Goal: Task Accomplishment & Management: Use online tool/utility

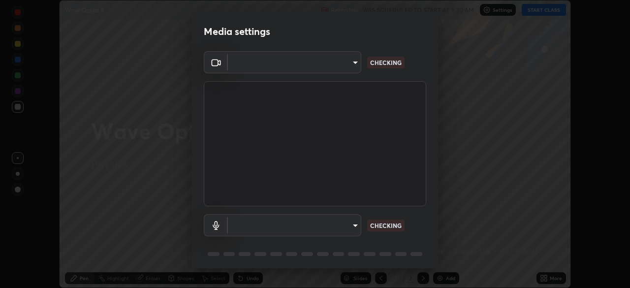
scroll to position [288, 630]
type input "6d46a3bbb121808cbb74c832f71dfccd0f2f4db2e0a8dcefa18edd627fde2ff4"
click at [343, 227] on body "Erase all Wave Optics 8 Recording WAS SCHEDULED TO START AT 9:30 AM Settings ST…" at bounding box center [315, 144] width 630 height 288
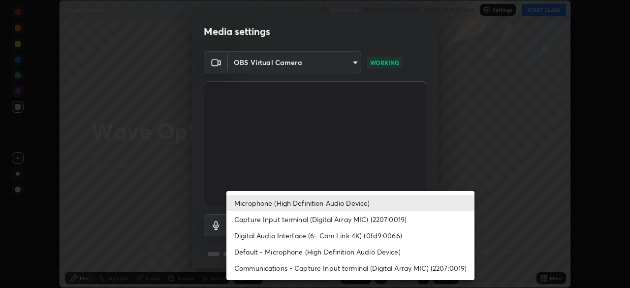
click at [340, 239] on li "Digital Audio Interface (6- Cam Link 4K) (0fd9:0066)" at bounding box center [350, 235] width 248 height 16
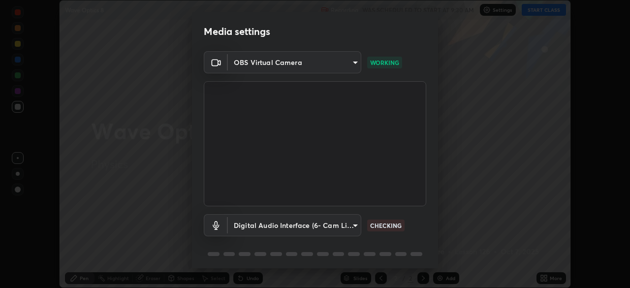
click at [341, 223] on body "Erase all Wave Optics 8 Recording WAS SCHEDULED TO START AT 9:30 AM Settings ST…" at bounding box center [315, 144] width 630 height 288
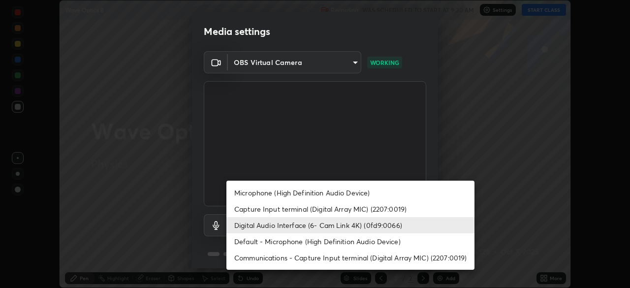
click at [345, 191] on li "Microphone (High Definition Audio Device)" at bounding box center [350, 192] width 248 height 16
type input "542551534069d815422f2d39fde6cbae80a89d9e5025ba2982a8294de1300f8f"
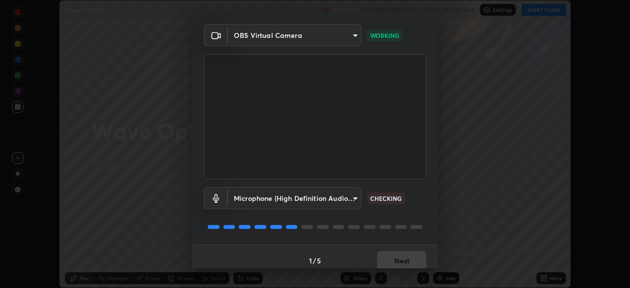
scroll to position [35, 0]
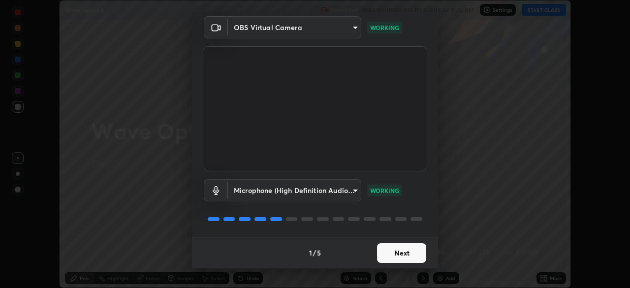
click at [418, 255] on button "Next" at bounding box center [401, 253] width 49 height 20
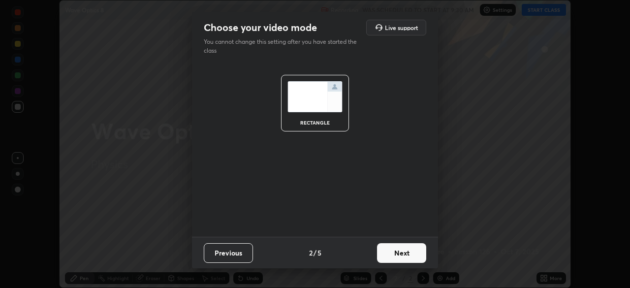
scroll to position [0, 0]
click at [420, 257] on button "Next" at bounding box center [401, 253] width 49 height 20
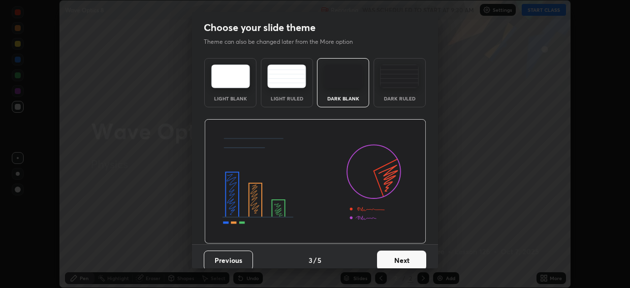
click at [417, 263] on button "Next" at bounding box center [401, 260] width 49 height 20
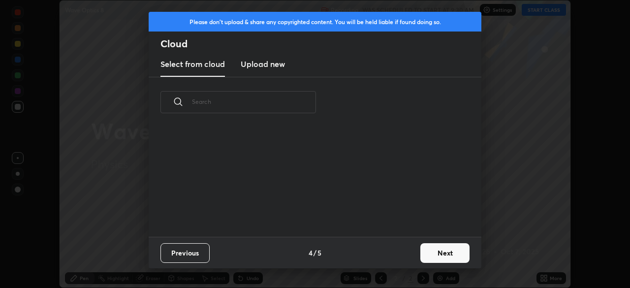
click at [421, 260] on button "Next" at bounding box center [444, 253] width 49 height 20
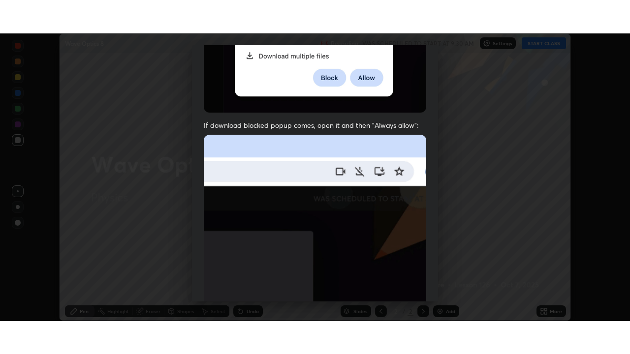
scroll to position [236, 0]
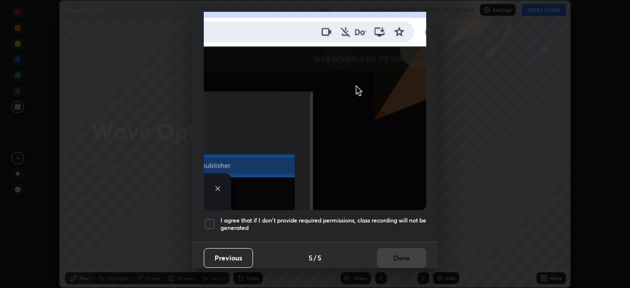
click at [416, 216] on h5 "I agree that if I don't provide required permissions, class recording will not …" at bounding box center [323, 223] width 206 height 15
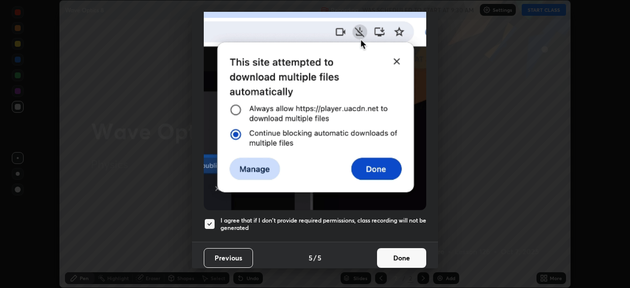
click at [413, 250] on button "Done" at bounding box center [401, 258] width 49 height 20
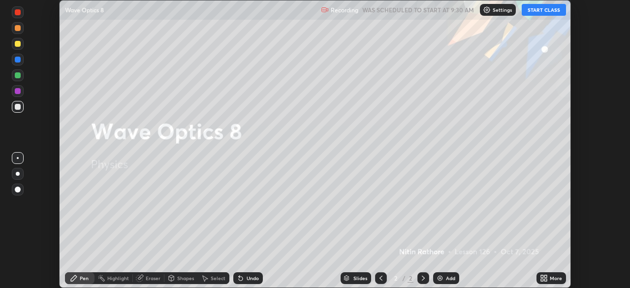
click at [547, 277] on icon at bounding box center [544, 278] width 8 height 8
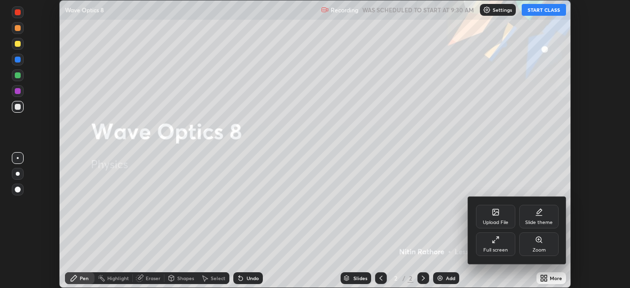
click at [499, 243] on icon at bounding box center [496, 240] width 8 height 8
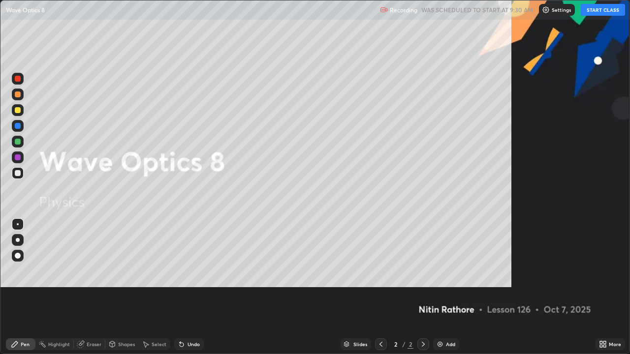
scroll to position [354, 630]
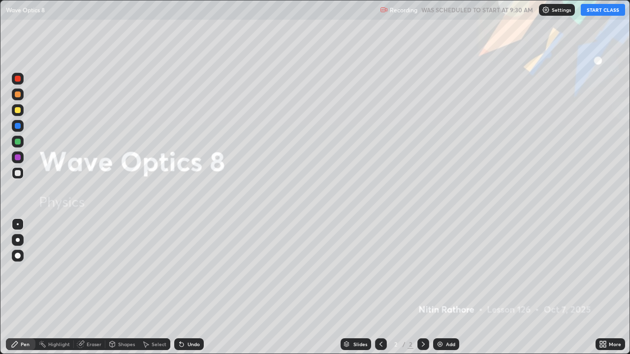
click at [595, 10] on button "START CLASS" at bounding box center [603, 10] width 44 height 12
click at [443, 287] on img at bounding box center [440, 344] width 8 height 8
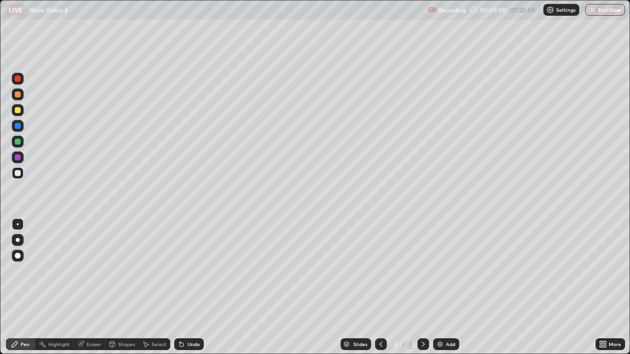
click at [18, 240] on div at bounding box center [18, 240] width 4 height 4
click at [128, 287] on div "Shapes" at bounding box center [126, 344] width 17 height 5
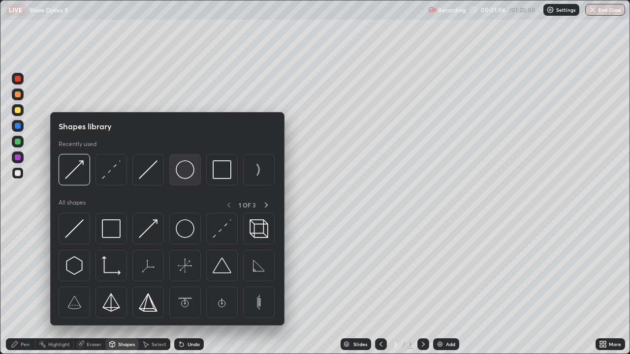
click at [187, 171] on img at bounding box center [185, 169] width 19 height 19
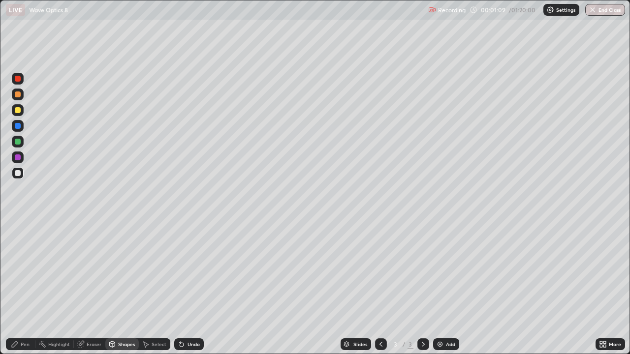
click at [125, 287] on div "Shapes" at bounding box center [126, 344] width 17 height 5
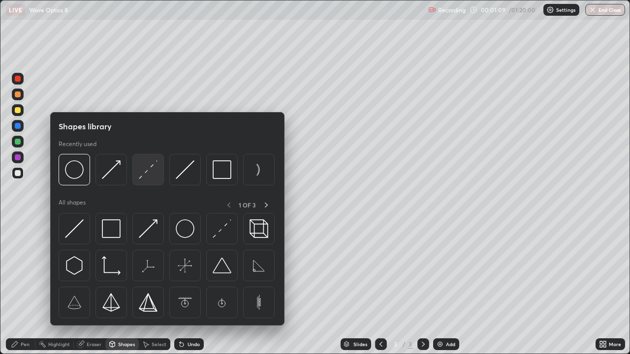
click at [156, 170] on img at bounding box center [148, 169] width 19 height 19
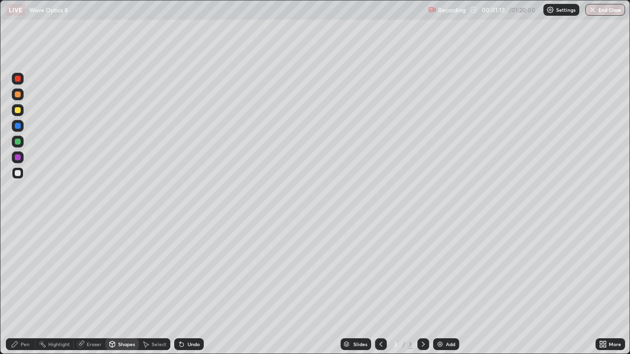
click at [19, 111] on div at bounding box center [18, 110] width 6 height 6
click at [123, 287] on div "Shapes" at bounding box center [126, 344] width 17 height 5
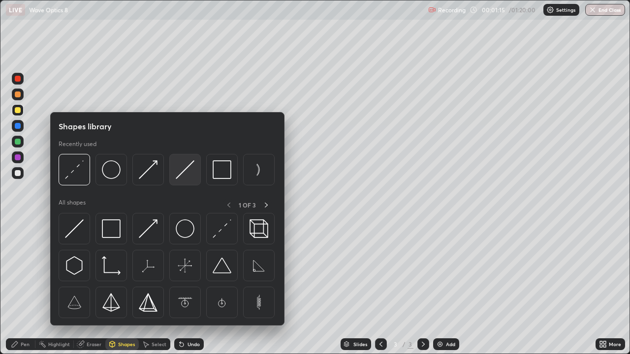
click at [187, 169] on img at bounding box center [185, 169] width 19 height 19
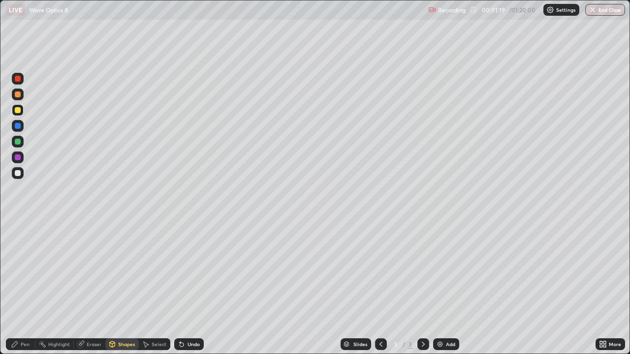
click at [25, 287] on div "Pen" at bounding box center [25, 344] width 9 height 5
click at [126, 287] on div "Shapes" at bounding box center [126, 344] width 17 height 5
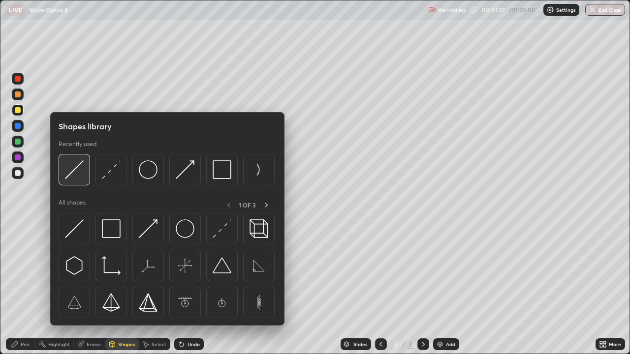
click at [80, 172] on img at bounding box center [74, 169] width 19 height 19
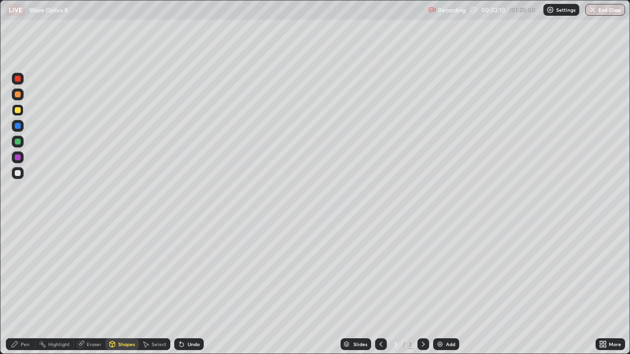
click at [114, 287] on icon at bounding box center [112, 344] width 5 height 6
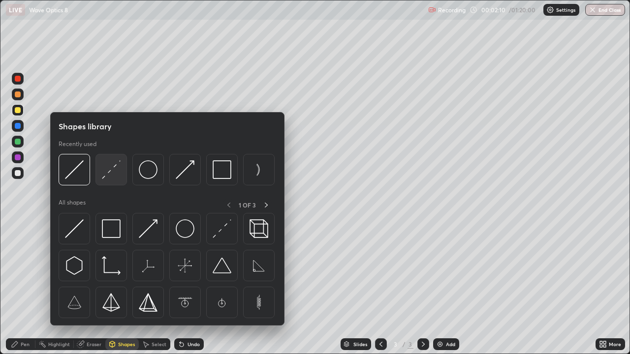
click at [110, 170] on img at bounding box center [111, 169] width 19 height 19
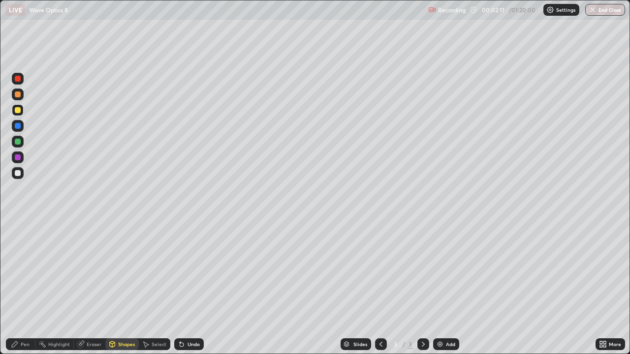
click at [17, 142] on div at bounding box center [18, 142] width 6 height 6
click at [16, 287] on icon at bounding box center [15, 344] width 8 height 8
click at [126, 287] on div "Shapes" at bounding box center [126, 344] width 17 height 5
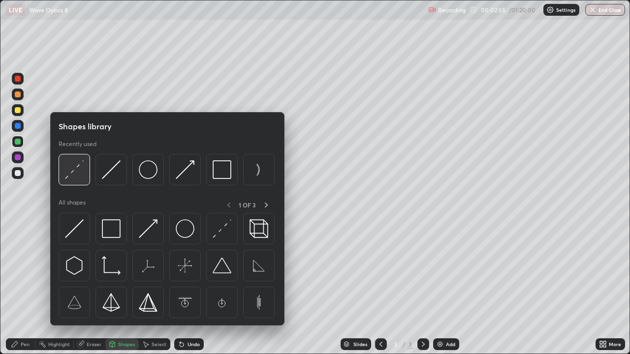
click at [78, 176] on img at bounding box center [74, 169] width 19 height 19
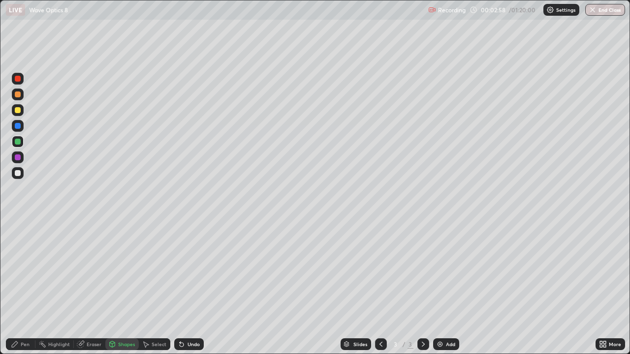
click at [25, 287] on div "Pen" at bounding box center [25, 344] width 9 height 5
click at [184, 287] on div "Undo" at bounding box center [189, 344] width 30 height 12
click at [187, 287] on div "Undo" at bounding box center [189, 344] width 30 height 12
click at [189, 287] on div "Undo" at bounding box center [189, 344] width 30 height 12
click at [194, 287] on div "Undo" at bounding box center [189, 344] width 30 height 12
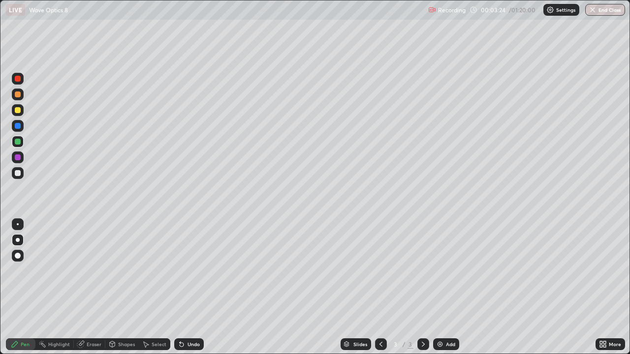
click at [193, 287] on div "Undo" at bounding box center [193, 344] width 12 height 5
click at [191, 287] on div "Undo" at bounding box center [193, 344] width 12 height 5
click at [192, 287] on div "Undo" at bounding box center [193, 344] width 12 height 5
click at [20, 172] on div at bounding box center [18, 173] width 6 height 6
click at [188, 287] on div "Undo" at bounding box center [189, 344] width 30 height 12
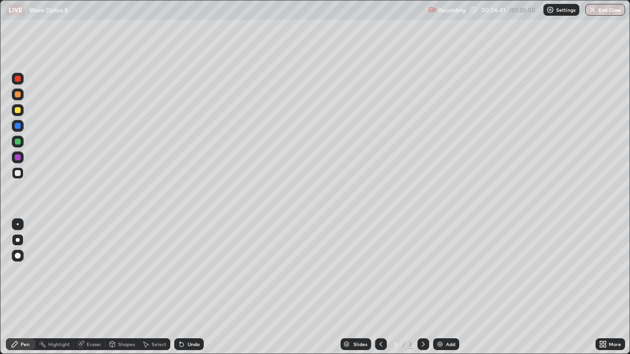
click at [190, 287] on div "Undo" at bounding box center [189, 344] width 30 height 12
click at [187, 287] on div "Undo" at bounding box center [189, 344] width 30 height 12
click at [185, 287] on div "Undo" at bounding box center [189, 344] width 30 height 12
click at [184, 287] on div "Undo" at bounding box center [189, 344] width 30 height 12
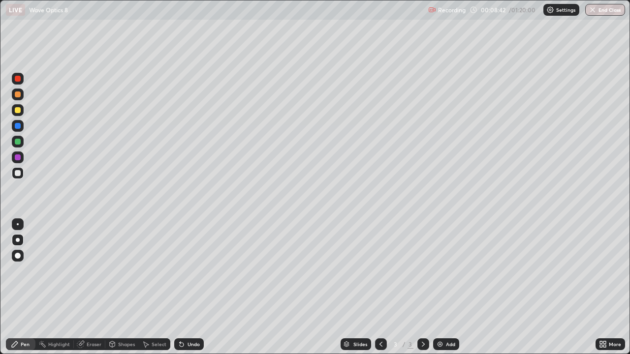
click at [86, 287] on div "Eraser" at bounding box center [89, 344] width 31 height 12
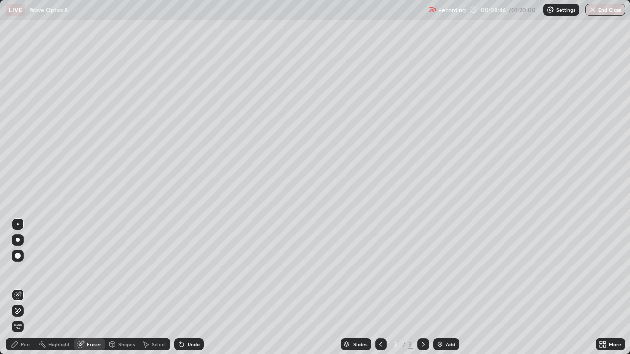
click at [18, 287] on div "Pen" at bounding box center [21, 344] width 30 height 12
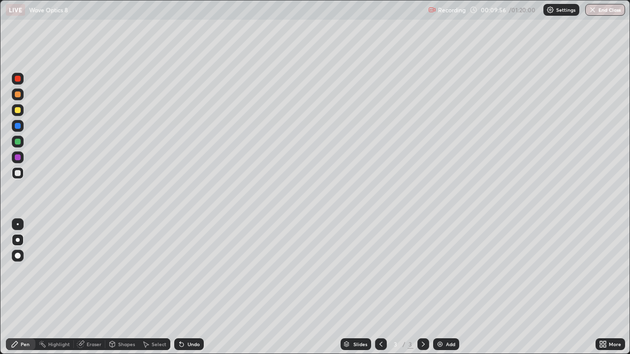
click at [451, 287] on div "Add" at bounding box center [450, 344] width 9 height 5
click at [123, 287] on div "Shapes" at bounding box center [126, 344] width 17 height 5
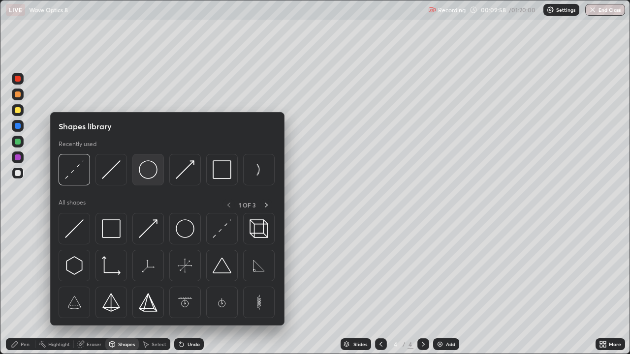
click at [154, 174] on img at bounding box center [148, 169] width 19 height 19
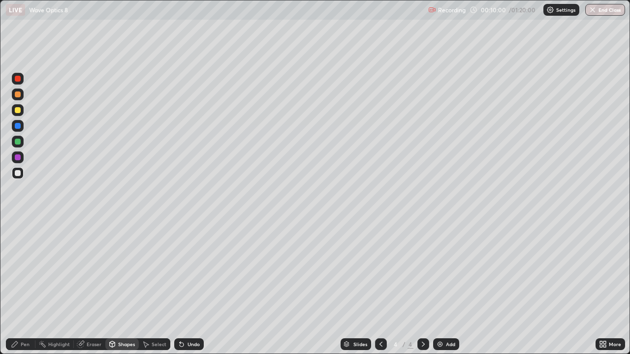
click at [128, 287] on div "Shapes" at bounding box center [126, 344] width 17 height 5
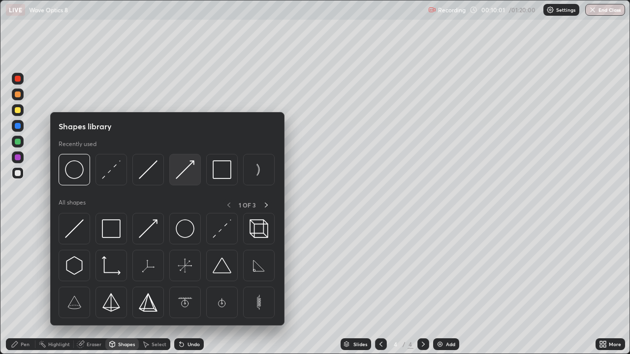
click at [190, 173] on img at bounding box center [185, 169] width 19 height 19
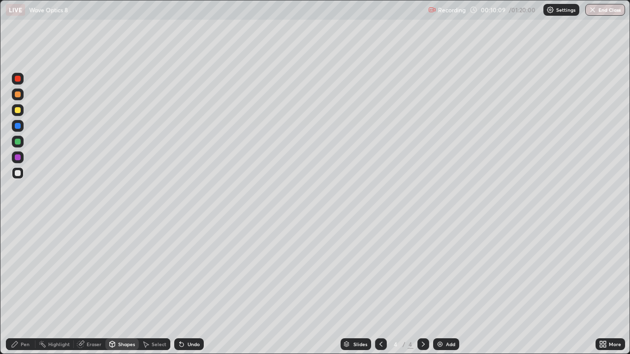
click at [27, 287] on div "Pen" at bounding box center [25, 344] width 9 height 5
click at [121, 287] on div "Shapes" at bounding box center [121, 344] width 33 height 12
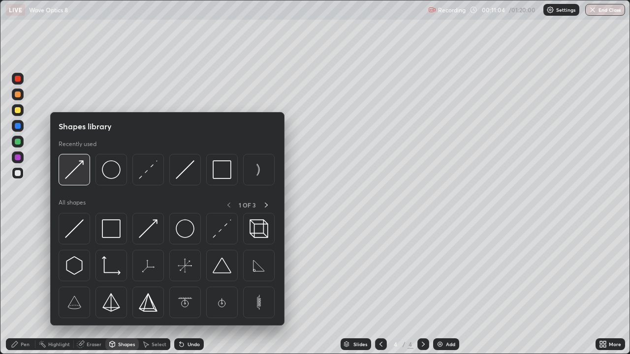
click at [77, 173] on img at bounding box center [74, 169] width 19 height 19
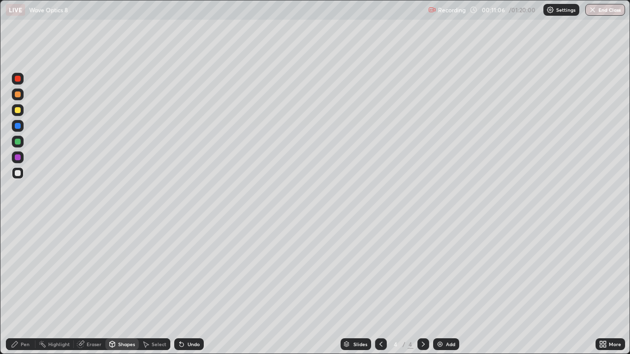
click at [25, 287] on div "Pen" at bounding box center [25, 344] width 9 height 5
click at [123, 287] on div "Shapes" at bounding box center [126, 344] width 17 height 5
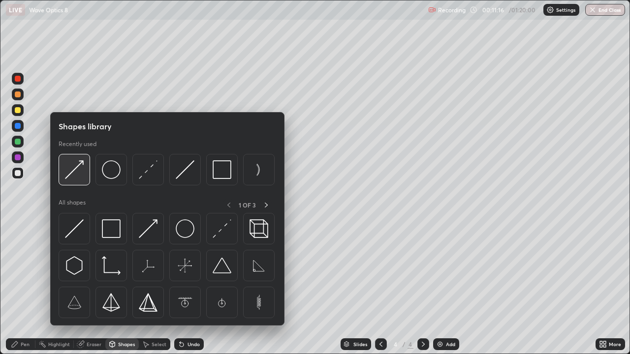
click at [84, 176] on div at bounding box center [74, 169] width 31 height 31
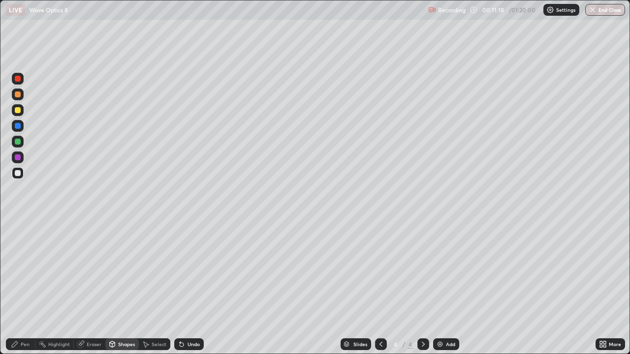
click at [15, 287] on icon at bounding box center [15, 344] width 6 height 6
click at [447, 287] on div "Add" at bounding box center [450, 344] width 9 height 5
click at [129, 287] on div "Shapes" at bounding box center [126, 344] width 17 height 5
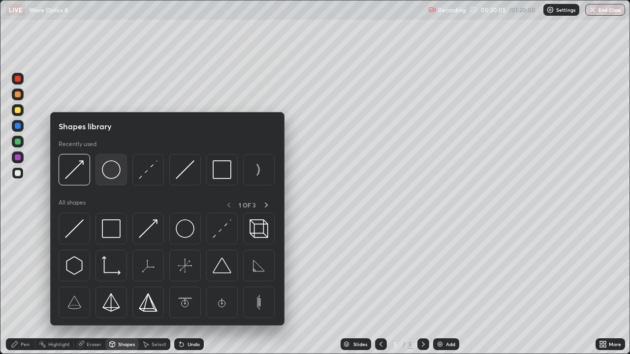
click at [112, 168] on img at bounding box center [111, 169] width 19 height 19
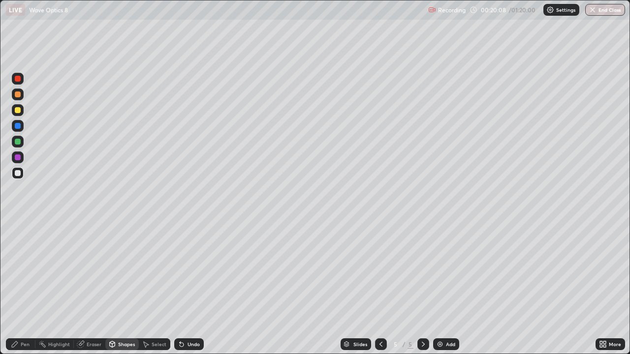
click at [95, 287] on div "Eraser" at bounding box center [94, 344] width 15 height 5
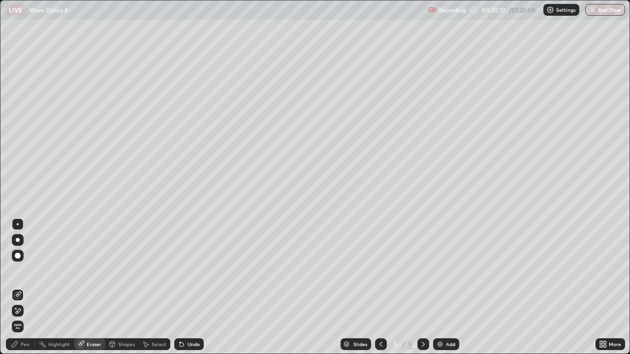
click at [131, 287] on div "Shapes" at bounding box center [121, 344] width 33 height 12
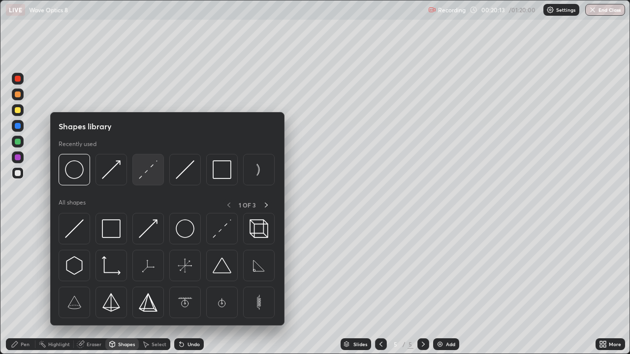
click at [153, 166] on img at bounding box center [148, 169] width 19 height 19
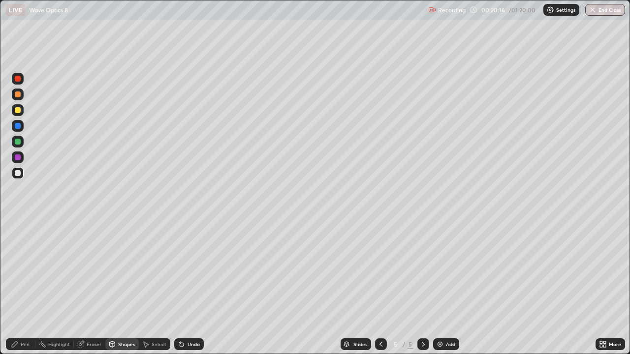
click at [25, 287] on div "Pen" at bounding box center [25, 344] width 9 height 5
click at [18, 143] on div at bounding box center [18, 142] width 6 height 6
click at [116, 287] on div "Shapes" at bounding box center [121, 344] width 33 height 12
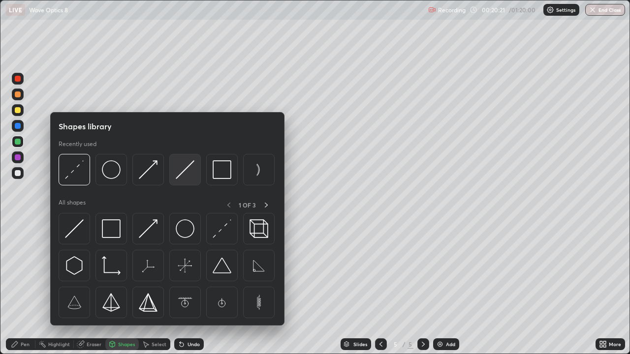
click at [191, 171] on img at bounding box center [185, 169] width 19 height 19
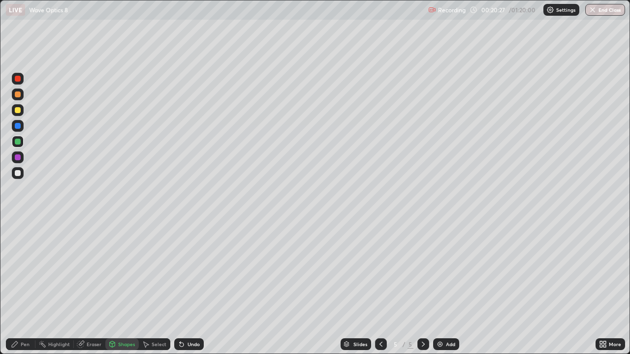
click at [122, 287] on div "Shapes" at bounding box center [121, 344] width 33 height 12
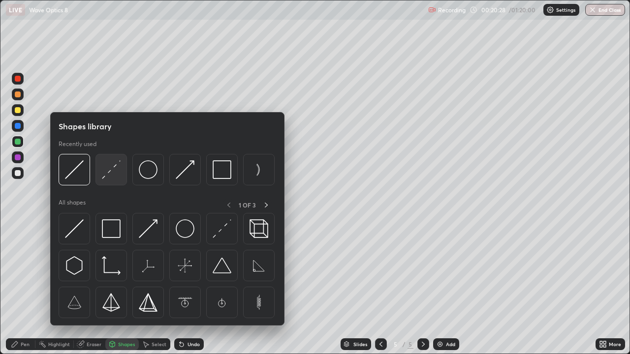
click at [107, 171] on img at bounding box center [111, 169] width 19 height 19
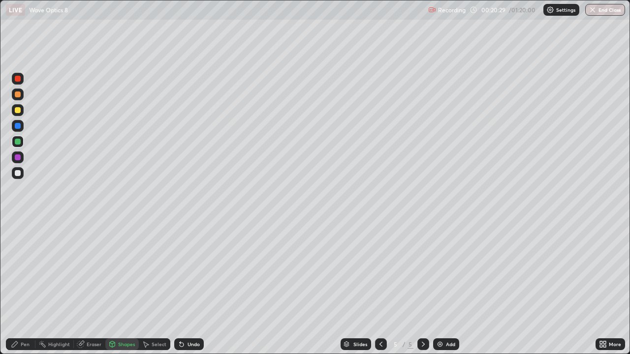
click at [14, 152] on div at bounding box center [18, 158] width 12 height 12
click at [27, 287] on div "Pen" at bounding box center [21, 344] width 30 height 12
click at [121, 287] on div "Shapes" at bounding box center [126, 344] width 17 height 5
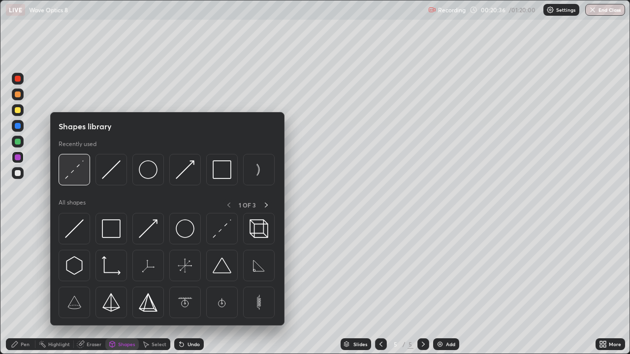
click at [80, 170] on img at bounding box center [74, 169] width 19 height 19
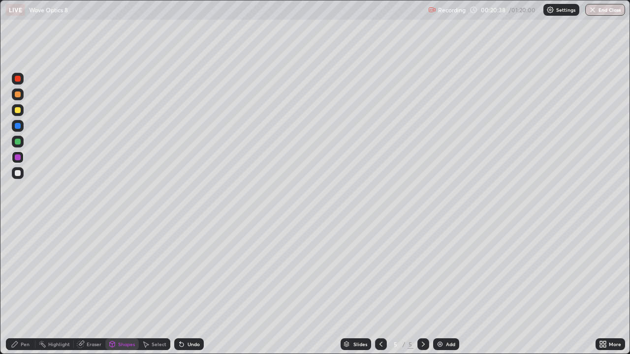
click at [16, 126] on div at bounding box center [18, 126] width 6 height 6
click at [111, 287] on icon at bounding box center [112, 343] width 5 height 1
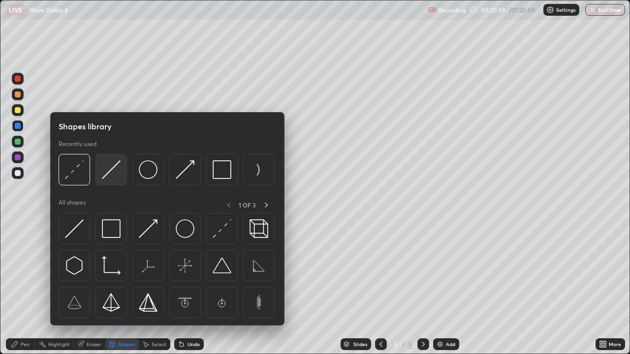
click at [118, 169] on img at bounding box center [111, 169] width 19 height 19
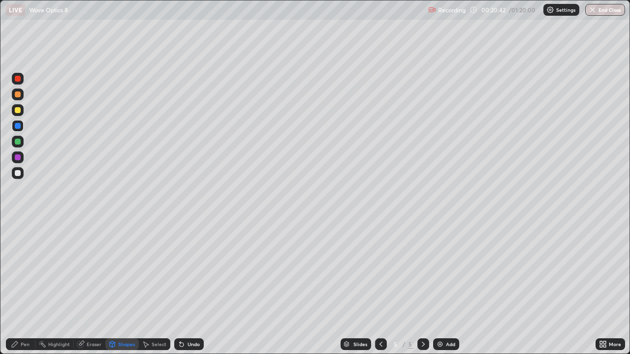
click at [24, 287] on div "Pen" at bounding box center [25, 344] width 9 height 5
click at [18, 142] on div at bounding box center [18, 142] width 6 height 6
click at [20, 125] on div at bounding box center [18, 126] width 6 height 6
click at [20, 111] on div at bounding box center [18, 110] width 6 height 6
click at [141, 287] on div "Select" at bounding box center [154, 344] width 31 height 12
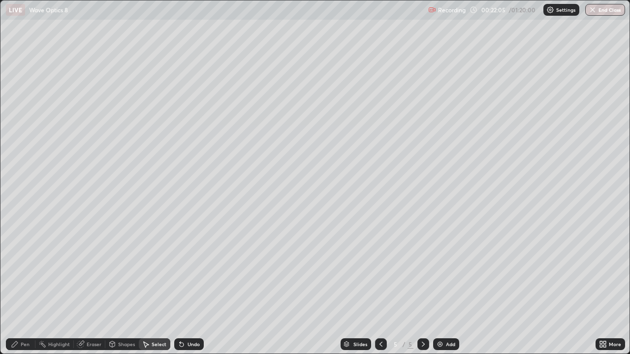
click at [121, 287] on div "Shapes" at bounding box center [126, 344] width 17 height 5
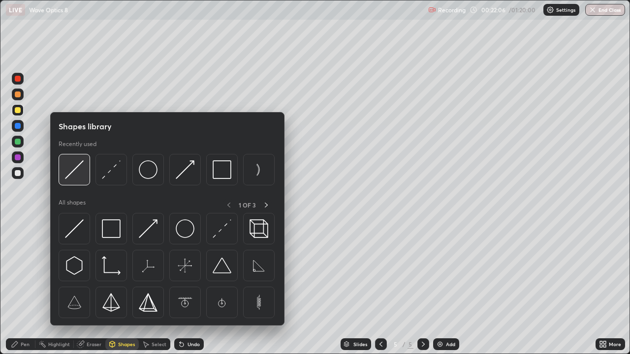
click at [79, 175] on img at bounding box center [74, 169] width 19 height 19
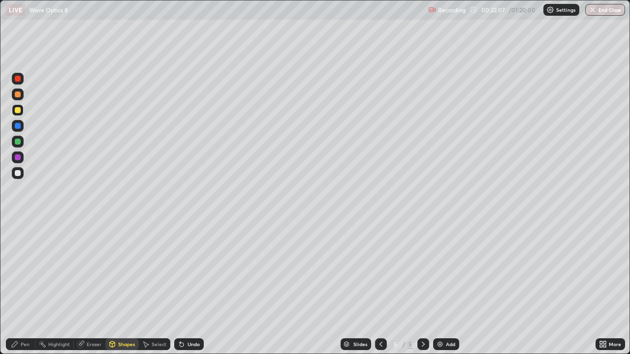
click at [17, 95] on div at bounding box center [18, 95] width 6 height 6
click at [439, 287] on img at bounding box center [440, 344] width 8 height 8
click at [25, 287] on div "Pen" at bounding box center [25, 344] width 9 height 5
click at [17, 174] on div at bounding box center [18, 173] width 6 height 6
click at [19, 174] on div at bounding box center [18, 173] width 6 height 6
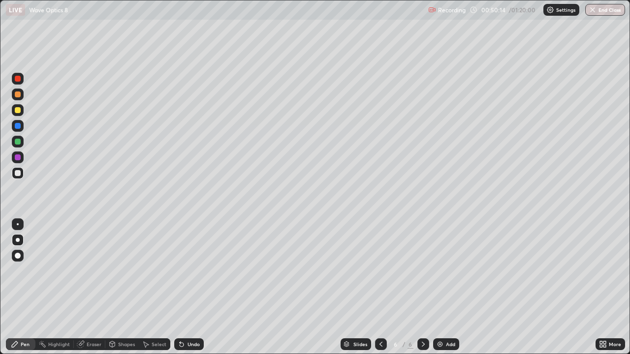
click at [123, 287] on div "Shapes" at bounding box center [126, 344] width 17 height 5
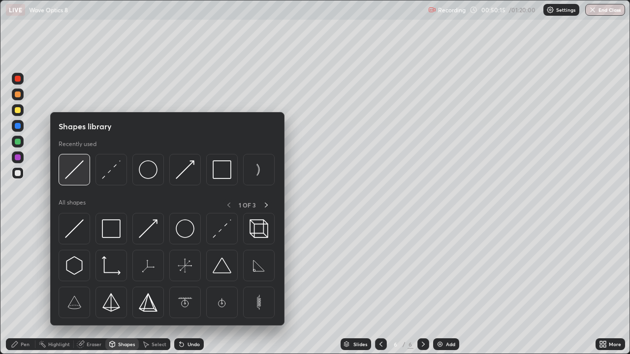
click at [74, 176] on img at bounding box center [74, 169] width 19 height 19
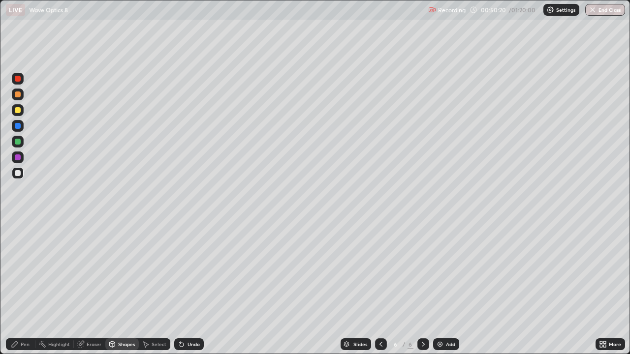
click at [24, 287] on div "Pen" at bounding box center [25, 344] width 9 height 5
click at [121, 287] on div "Shapes" at bounding box center [126, 344] width 17 height 5
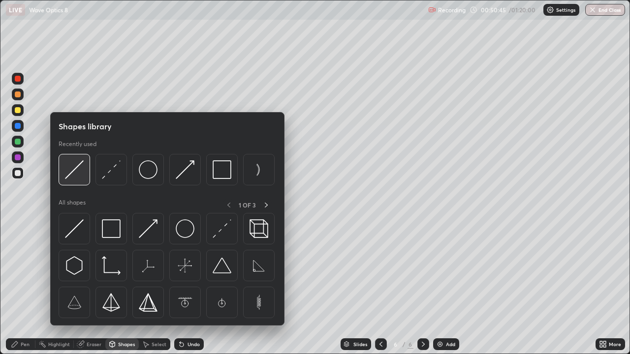
click at [77, 174] on img at bounding box center [74, 169] width 19 height 19
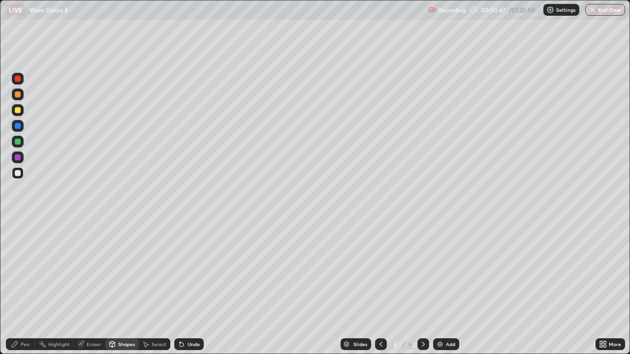
click at [126, 287] on div "Shapes" at bounding box center [126, 344] width 17 height 5
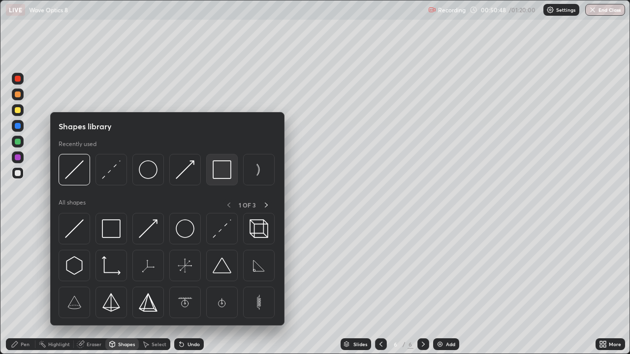
click at [216, 168] on img at bounding box center [222, 169] width 19 height 19
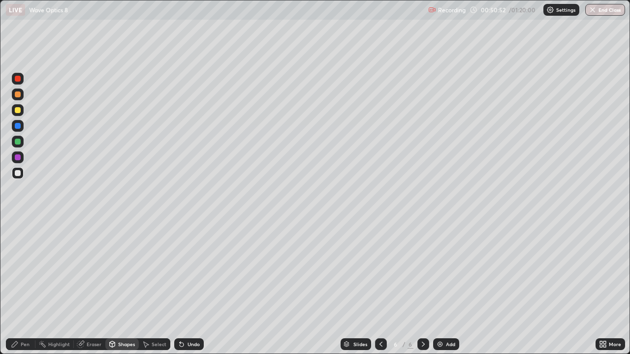
click at [122, 287] on div "Shapes" at bounding box center [126, 344] width 17 height 5
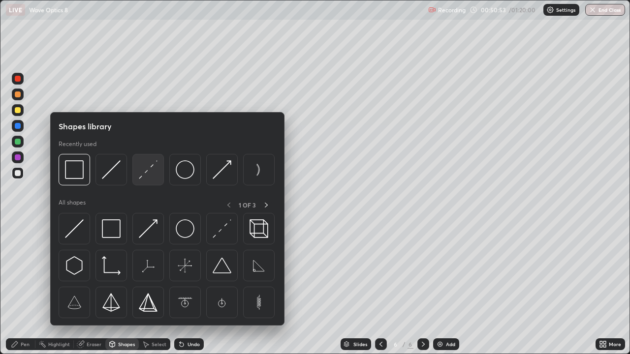
click at [152, 172] on img at bounding box center [148, 169] width 19 height 19
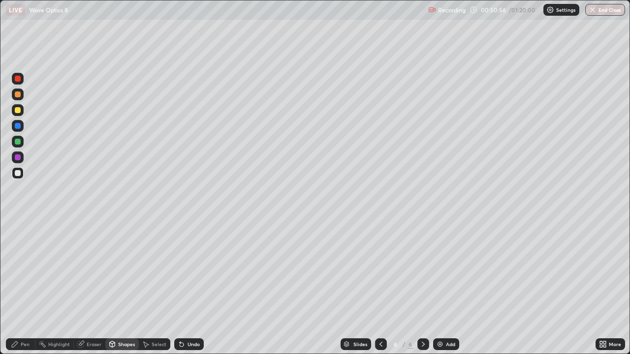
click at [127, 287] on div "Shapes" at bounding box center [126, 344] width 17 height 5
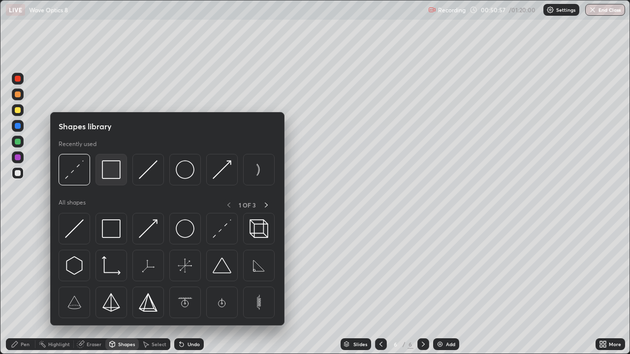
click at [107, 172] on img at bounding box center [111, 169] width 19 height 19
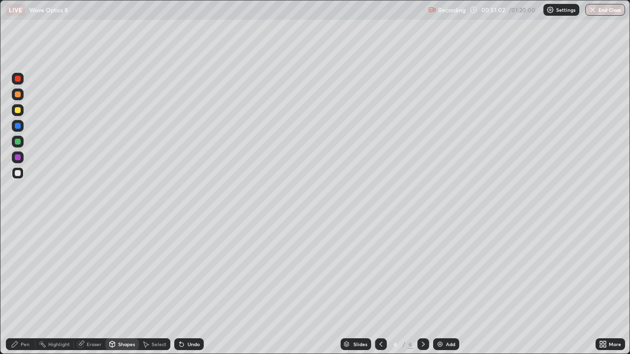
click at [29, 287] on div "Pen" at bounding box center [25, 344] width 9 height 5
click at [92, 287] on div "Eraser" at bounding box center [89, 344] width 31 height 12
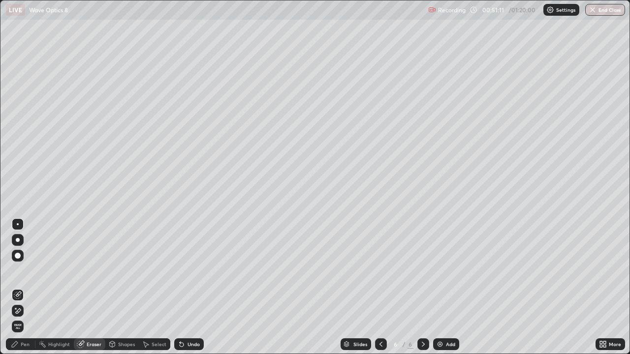
click at [120, 287] on div "Shapes" at bounding box center [126, 344] width 17 height 5
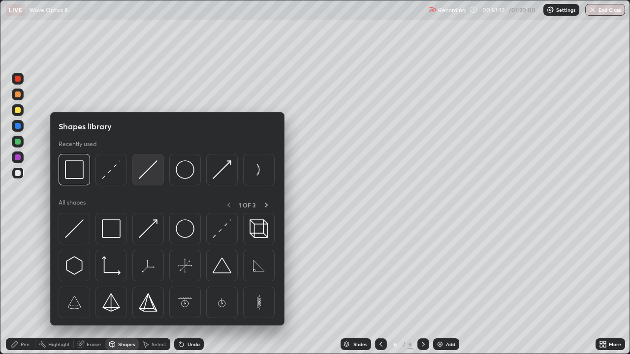
click at [153, 173] on img at bounding box center [148, 169] width 19 height 19
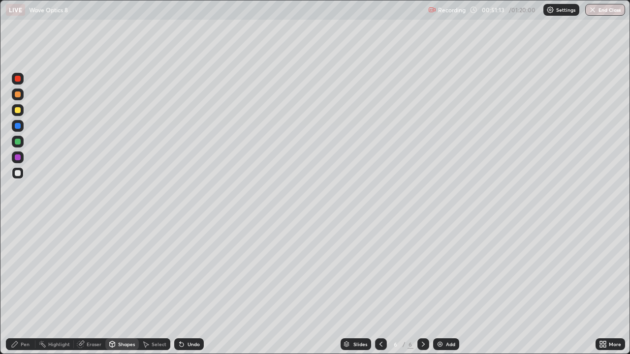
click at [16, 114] on div at bounding box center [18, 110] width 12 height 12
click at [190, 287] on div "Undo" at bounding box center [193, 344] width 12 height 5
click at [12, 287] on icon at bounding box center [15, 344] width 8 height 8
click at [17, 174] on div at bounding box center [18, 173] width 6 height 6
click at [120, 287] on div "Shapes" at bounding box center [126, 344] width 17 height 5
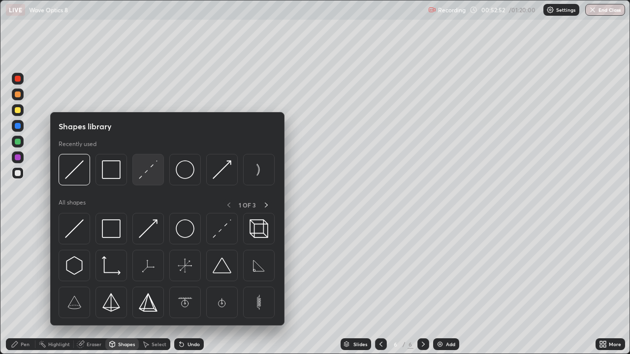
click at [150, 175] on img at bounding box center [148, 169] width 19 height 19
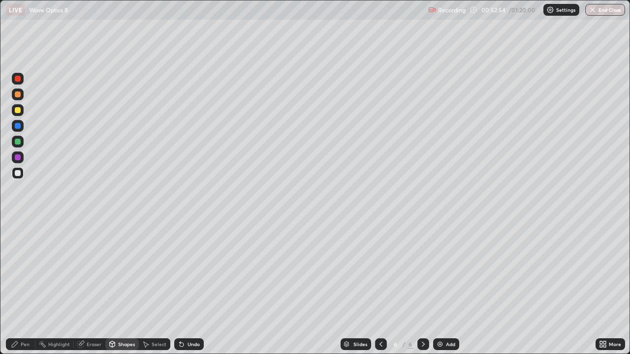
click at [17, 97] on div at bounding box center [18, 95] width 6 height 6
click at [21, 287] on div "Pen" at bounding box center [25, 344] width 9 height 5
click at [18, 175] on div at bounding box center [18, 173] width 6 height 6
click at [192, 287] on div "Undo" at bounding box center [193, 344] width 12 height 5
click at [129, 287] on div "Shapes" at bounding box center [126, 344] width 17 height 5
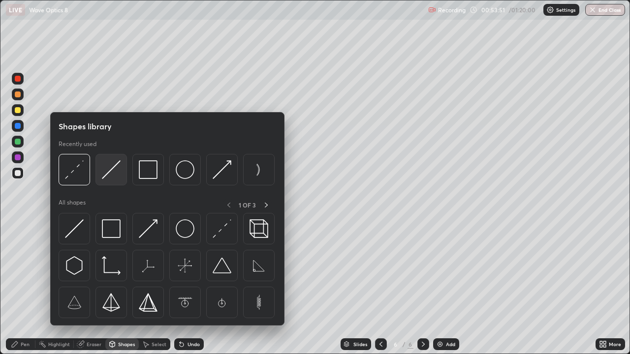
click at [106, 173] on img at bounding box center [111, 169] width 19 height 19
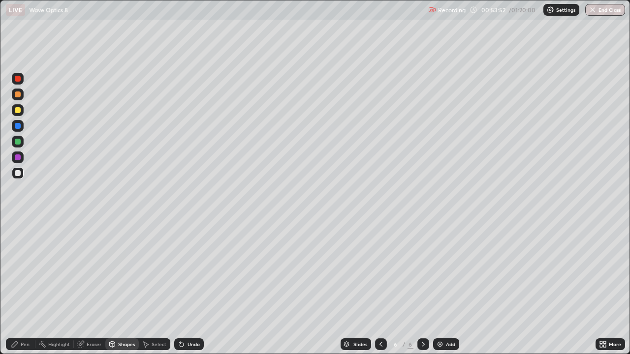
click at [17, 98] on div at bounding box center [18, 95] width 12 height 12
click at [17, 111] on div at bounding box center [18, 110] width 6 height 6
click at [111, 287] on icon at bounding box center [112, 343] width 5 height 1
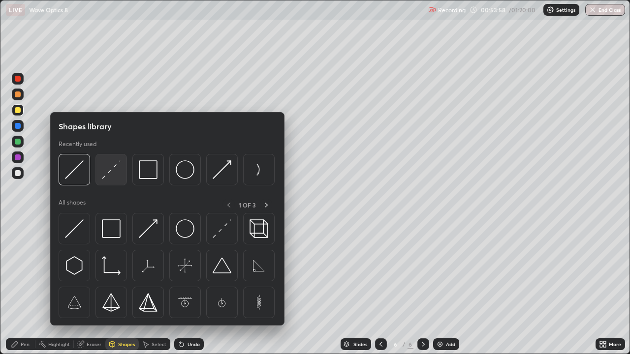
click at [108, 174] on img at bounding box center [111, 169] width 19 height 19
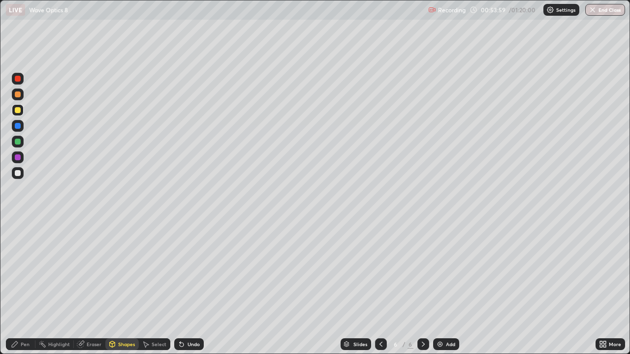
click at [16, 144] on div at bounding box center [18, 142] width 6 height 6
click at [192, 287] on div "Undo" at bounding box center [193, 344] width 12 height 5
click at [190, 287] on div "Undo" at bounding box center [193, 344] width 12 height 5
click at [191, 287] on div "Undo" at bounding box center [193, 344] width 12 height 5
click at [18, 173] on div at bounding box center [18, 173] width 6 height 6
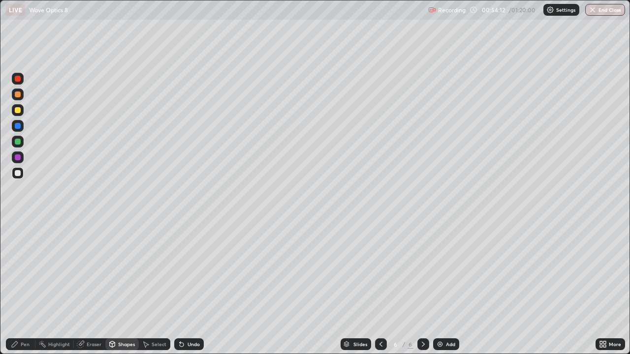
click at [15, 287] on icon at bounding box center [15, 344] width 6 height 6
click at [127, 287] on div "Shapes" at bounding box center [121, 344] width 33 height 12
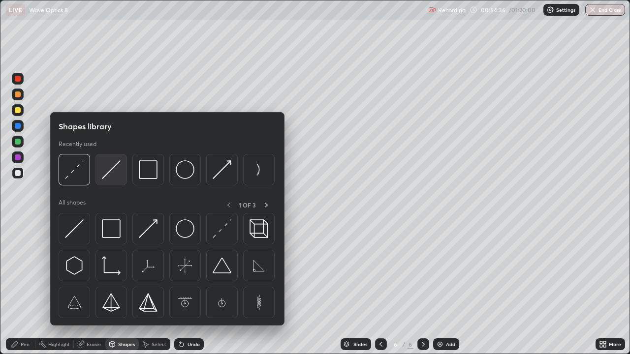
click at [113, 176] on img at bounding box center [111, 169] width 19 height 19
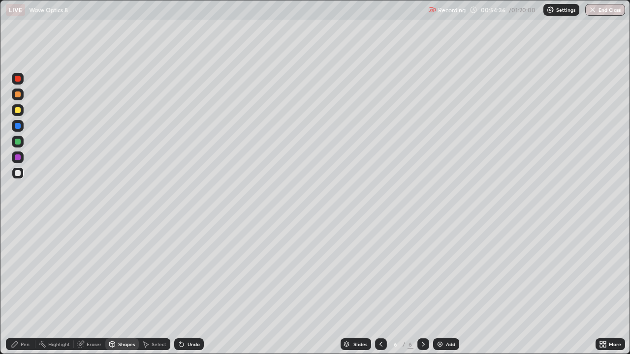
click at [18, 111] on div at bounding box center [18, 110] width 6 height 6
click at [16, 287] on div "Pen" at bounding box center [21, 344] width 30 height 12
click at [115, 287] on icon at bounding box center [112, 344] width 8 height 8
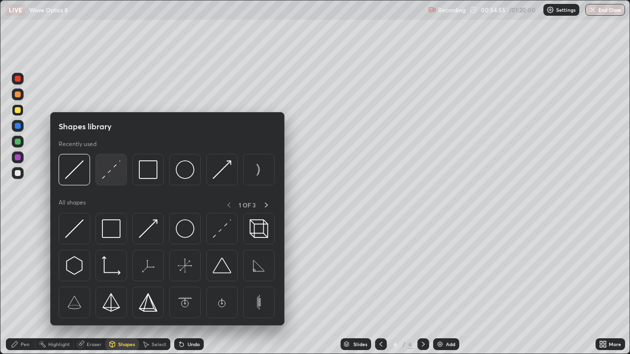
click at [112, 176] on img at bounding box center [111, 169] width 19 height 19
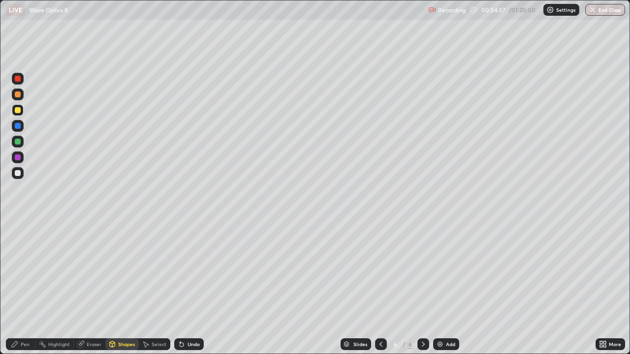
click at [18, 287] on icon at bounding box center [15, 344] width 8 height 8
click at [115, 287] on icon at bounding box center [112, 344] width 8 height 8
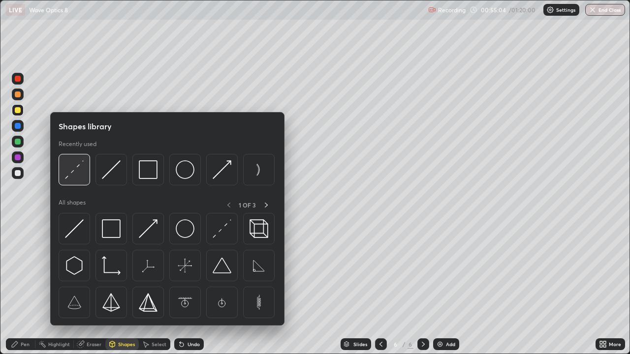
click at [75, 172] on img at bounding box center [74, 169] width 19 height 19
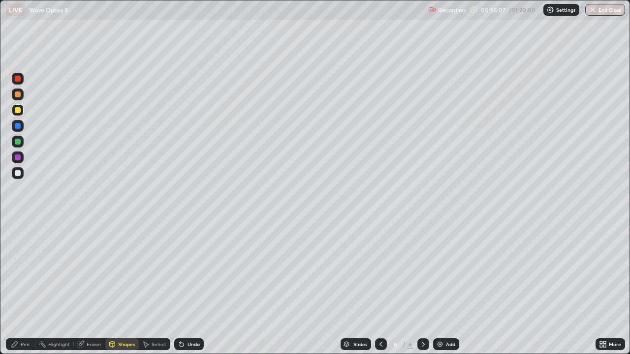
click at [25, 287] on div "Pen" at bounding box center [25, 344] width 9 height 5
click at [19, 176] on div at bounding box center [18, 173] width 6 height 6
click at [130, 287] on div "Shapes" at bounding box center [126, 344] width 17 height 5
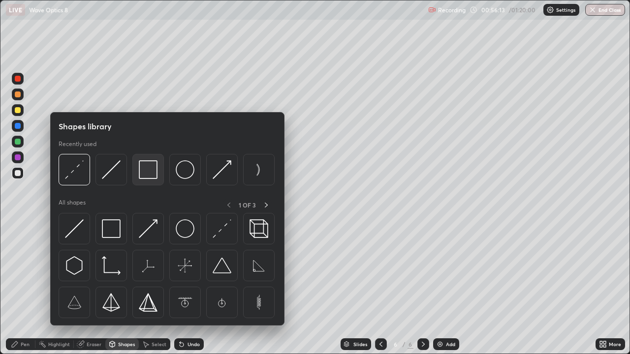
click at [152, 170] on img at bounding box center [148, 169] width 19 height 19
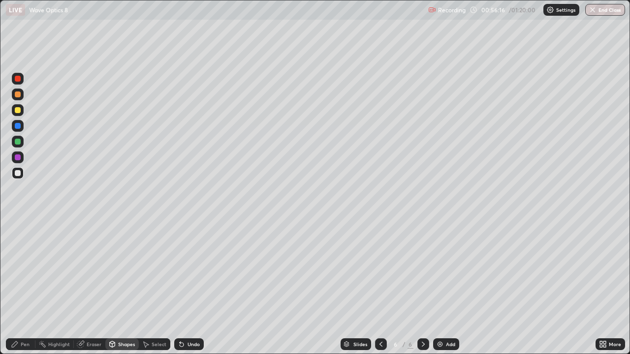
click at [29, 287] on div "Pen" at bounding box center [25, 344] width 9 height 5
click at [122, 287] on div "Shapes" at bounding box center [126, 344] width 17 height 5
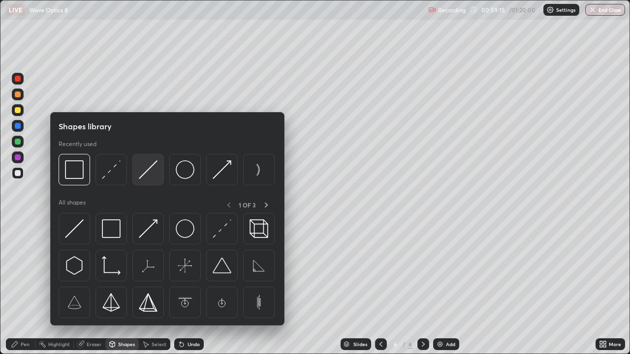
click at [151, 170] on img at bounding box center [148, 169] width 19 height 19
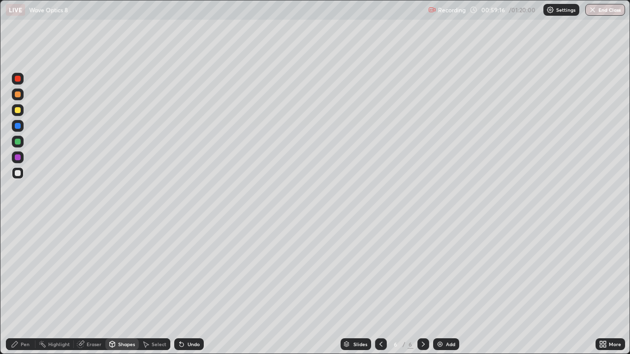
click at [19, 144] on div at bounding box center [18, 142] width 12 height 12
click at [19, 287] on icon at bounding box center [15, 344] width 8 height 8
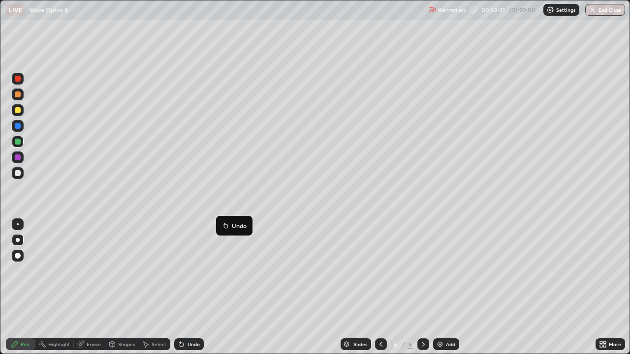
click at [183, 287] on icon at bounding box center [182, 344] width 8 height 8
click at [185, 287] on div "Undo" at bounding box center [189, 344] width 30 height 12
click at [184, 287] on icon at bounding box center [182, 344] width 8 height 8
click at [184, 287] on div "Undo" at bounding box center [189, 344] width 30 height 12
click at [189, 287] on div "Undo" at bounding box center [193, 344] width 12 height 5
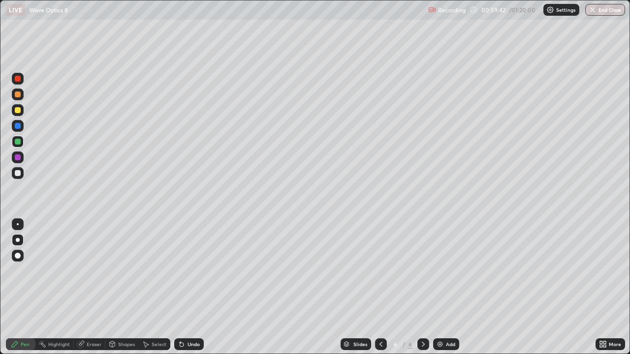
click at [184, 287] on icon at bounding box center [182, 344] width 8 height 8
click at [184, 287] on div "Undo" at bounding box center [189, 344] width 30 height 12
click at [438, 287] on img at bounding box center [440, 344] width 8 height 8
click at [18, 177] on div at bounding box center [18, 173] width 12 height 12
click at [90, 287] on div "Eraser" at bounding box center [94, 344] width 15 height 5
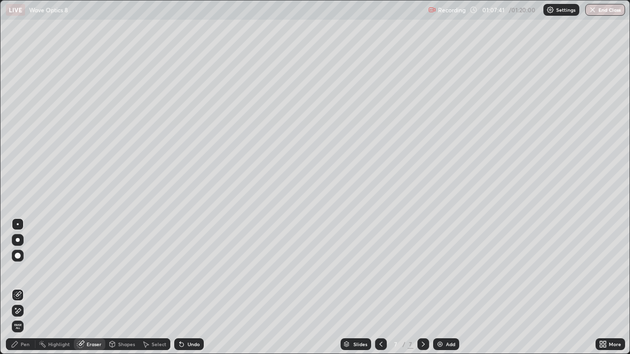
click at [19, 287] on div "Pen" at bounding box center [21, 344] width 30 height 12
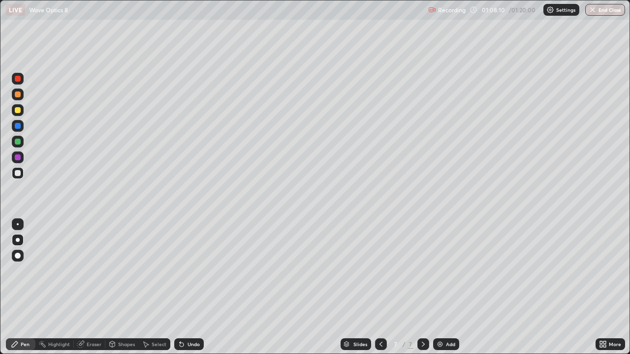
click at [18, 111] on div at bounding box center [18, 110] width 6 height 6
click at [19, 176] on div at bounding box center [18, 173] width 6 height 6
click at [379, 287] on icon at bounding box center [381, 344] width 8 height 8
click at [423, 287] on icon at bounding box center [423, 344] width 8 height 8
click at [381, 287] on icon at bounding box center [381, 344] width 8 height 8
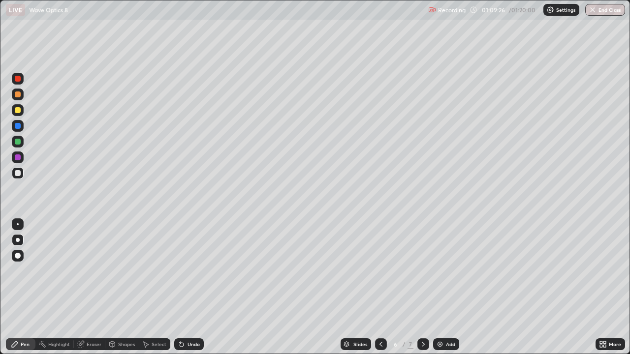
click at [421, 287] on icon at bounding box center [423, 344] width 8 height 8
click at [89, 287] on div "Eraser" at bounding box center [94, 344] width 15 height 5
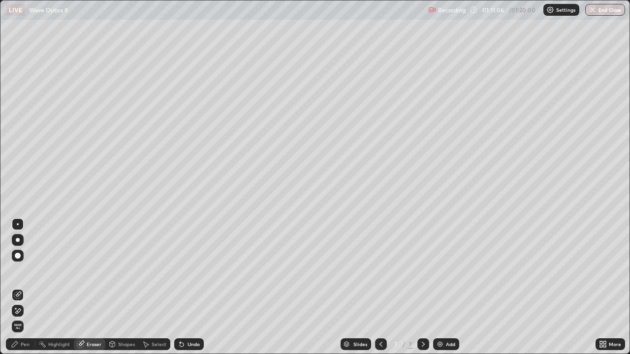
click at [154, 287] on div "Select" at bounding box center [159, 344] width 15 height 5
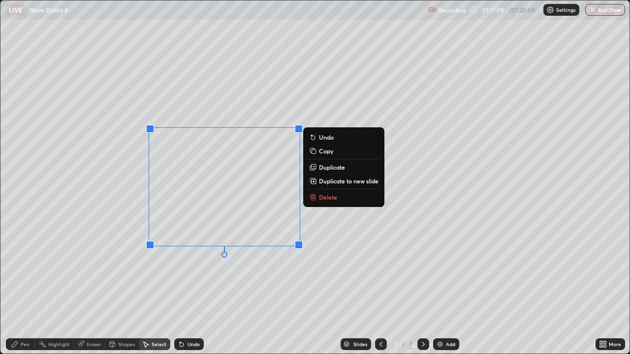
click at [331, 201] on p "Delete" at bounding box center [328, 197] width 18 height 8
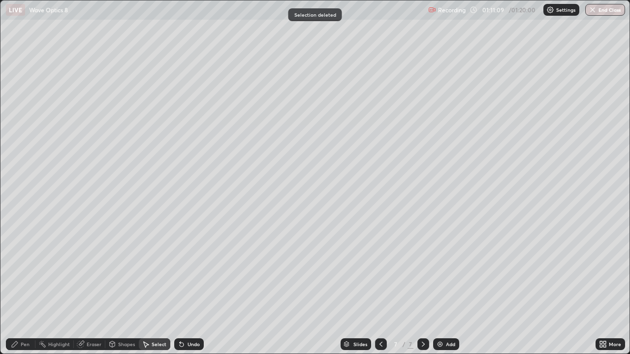
click at [380, 287] on icon at bounding box center [381, 344] width 8 height 8
click at [422, 287] on icon at bounding box center [423, 344] width 8 height 8
click at [377, 287] on icon at bounding box center [381, 344] width 8 height 8
click at [421, 287] on icon at bounding box center [423, 344] width 8 height 8
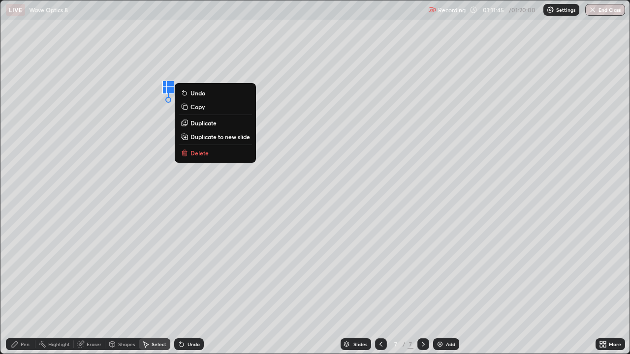
click at [17, 287] on icon at bounding box center [15, 344] width 6 height 6
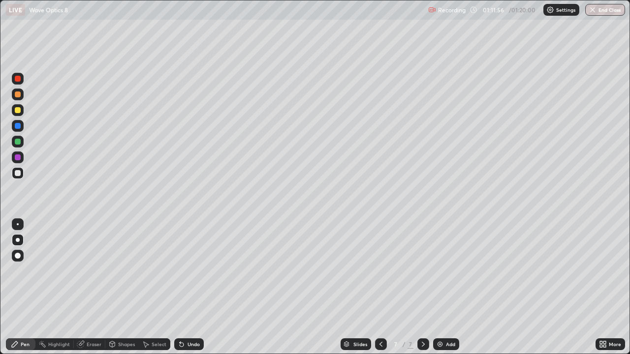
click at [187, 287] on div "Undo" at bounding box center [193, 344] width 12 height 5
click at [196, 287] on div "Undo" at bounding box center [193, 344] width 12 height 5
click at [379, 287] on icon at bounding box center [380, 344] width 3 height 5
click at [18, 142] on div at bounding box center [18, 142] width 6 height 6
click at [124, 287] on div "Shapes" at bounding box center [126, 344] width 17 height 5
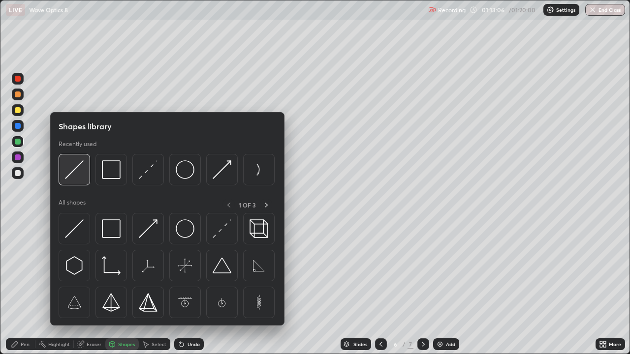
click at [80, 172] on img at bounding box center [74, 169] width 19 height 19
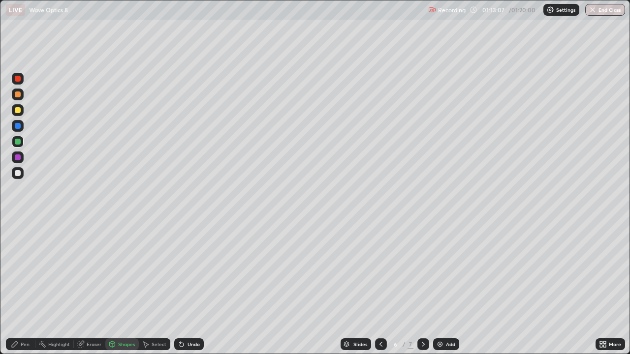
click at [18, 123] on div at bounding box center [18, 126] width 6 height 6
click at [87, 287] on div "Eraser" at bounding box center [94, 344] width 15 height 5
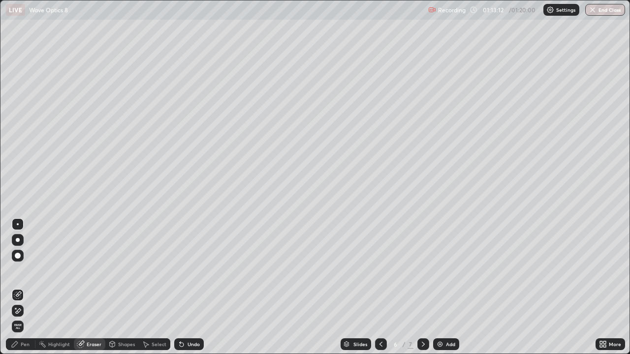
click at [19, 287] on icon at bounding box center [18, 311] width 8 height 8
click at [125, 287] on div "Shapes" at bounding box center [126, 344] width 17 height 5
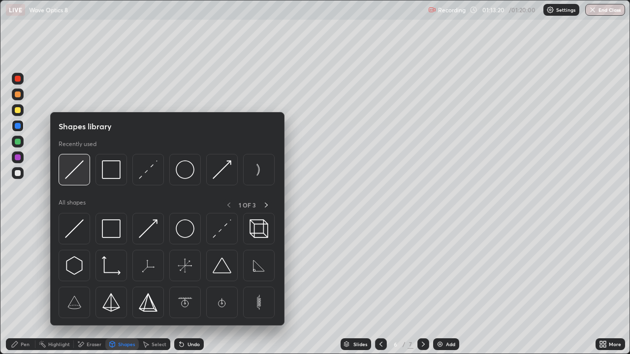
click at [80, 176] on img at bounding box center [74, 169] width 19 height 19
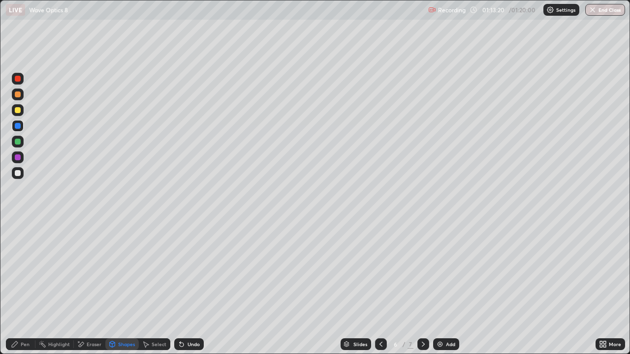
click at [17, 160] on div at bounding box center [18, 157] width 6 height 6
click at [123, 287] on div "Shapes" at bounding box center [126, 344] width 17 height 5
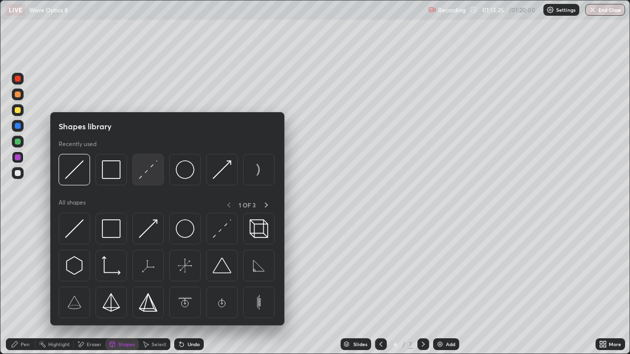
click at [149, 172] on img at bounding box center [148, 169] width 19 height 19
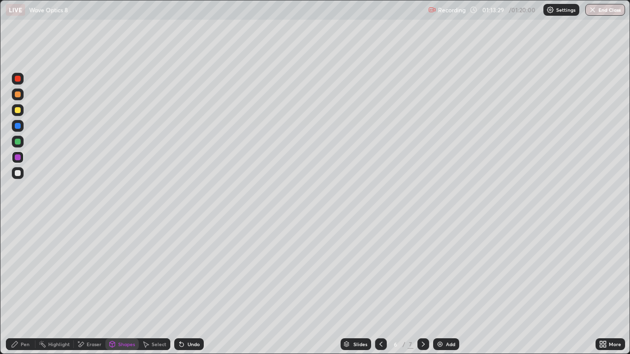
click at [28, 287] on div "Pen" at bounding box center [25, 344] width 9 height 5
click at [15, 143] on div at bounding box center [18, 142] width 6 height 6
click at [120, 287] on div "Shapes" at bounding box center [126, 344] width 17 height 5
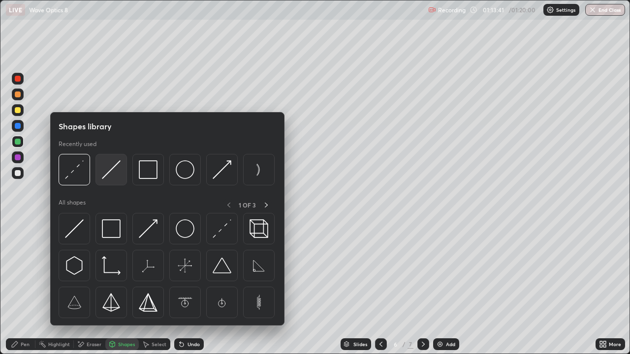
click at [110, 177] on img at bounding box center [111, 169] width 19 height 19
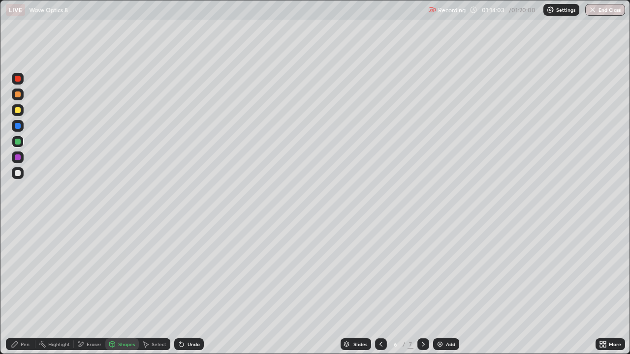
click at [190, 287] on div "Undo" at bounding box center [193, 344] width 12 height 5
click at [16, 173] on div at bounding box center [18, 173] width 6 height 6
click at [191, 287] on div "Undo" at bounding box center [193, 344] width 12 height 5
click at [20, 287] on div "Pen" at bounding box center [21, 344] width 30 height 12
click at [116, 287] on div "Shapes" at bounding box center [121, 344] width 33 height 12
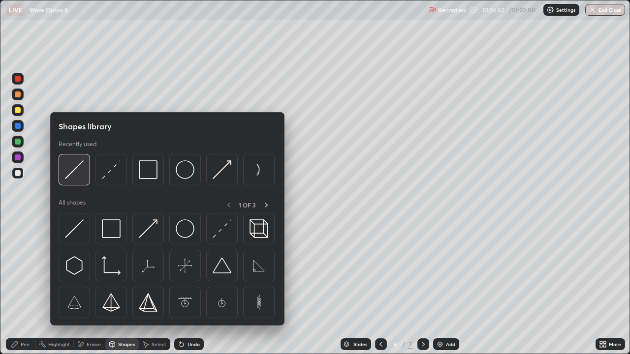
click at [79, 173] on img at bounding box center [74, 169] width 19 height 19
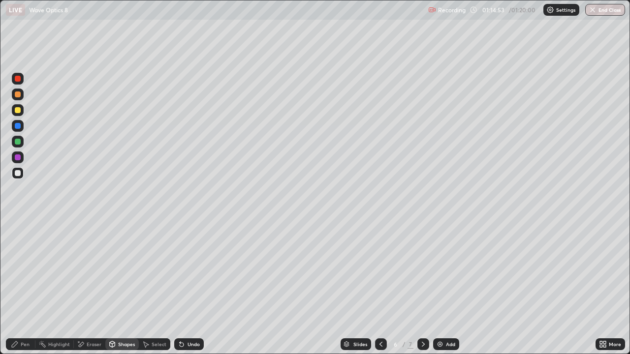
click at [17, 79] on div at bounding box center [18, 79] width 6 height 6
click at [19, 287] on div "Pen" at bounding box center [21, 344] width 30 height 12
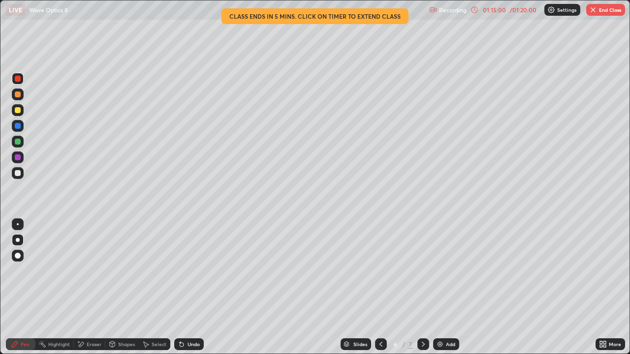
click at [183, 287] on div "Undo" at bounding box center [189, 344] width 30 height 12
click at [185, 287] on div "Undo" at bounding box center [189, 344] width 30 height 12
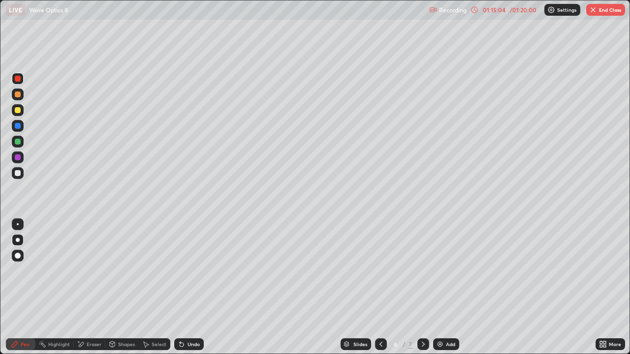
click at [130, 287] on div "Shapes" at bounding box center [121, 344] width 33 height 12
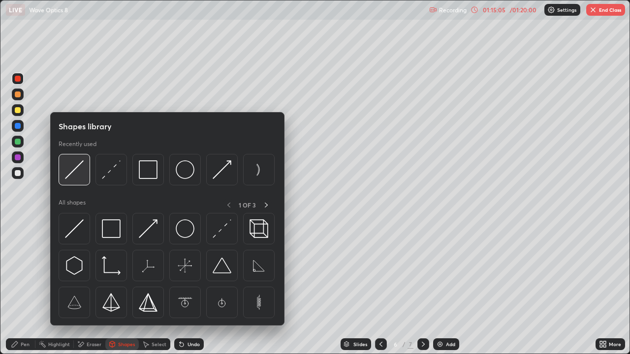
click at [72, 169] on img at bounding box center [74, 169] width 19 height 19
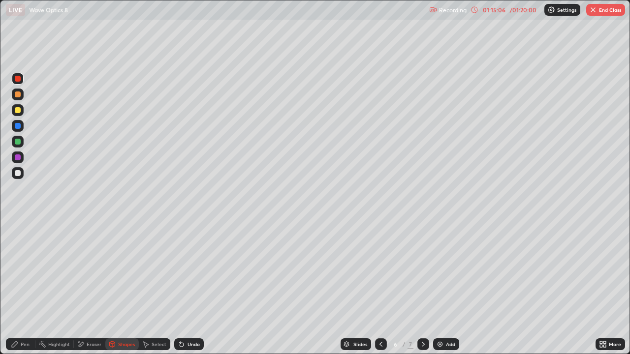
click at [185, 287] on div "Undo" at bounding box center [189, 344] width 30 height 12
click at [19, 175] on div at bounding box center [18, 173] width 6 height 6
click at [185, 287] on div "Undo" at bounding box center [189, 344] width 30 height 12
click at [25, 287] on div "Pen" at bounding box center [25, 344] width 9 height 5
click at [422, 287] on icon at bounding box center [423, 344] width 8 height 8
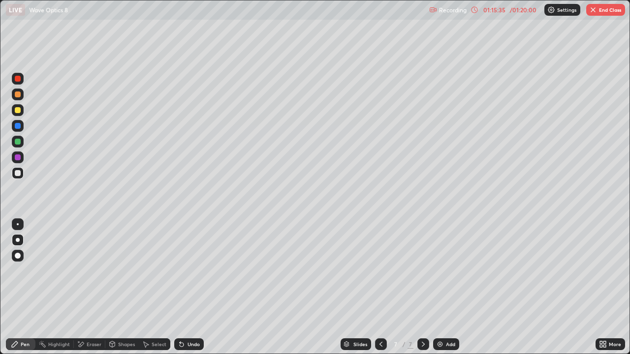
click at [89, 287] on div "Eraser" at bounding box center [94, 344] width 15 height 5
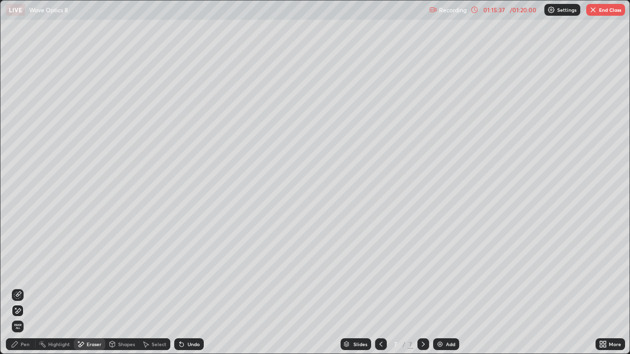
click at [381, 287] on div at bounding box center [381, 345] width 12 height 20
click at [422, 287] on icon at bounding box center [423, 344] width 8 height 8
click at [91, 287] on div "Eraser" at bounding box center [94, 344] width 15 height 5
click at [20, 287] on div "Pen" at bounding box center [21, 344] width 30 height 12
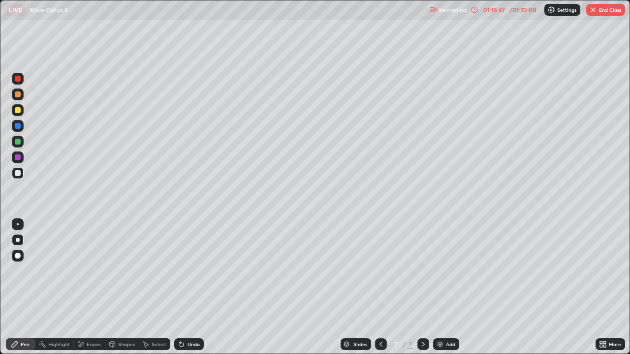
click at [85, 287] on div "Eraser" at bounding box center [89, 344] width 31 height 12
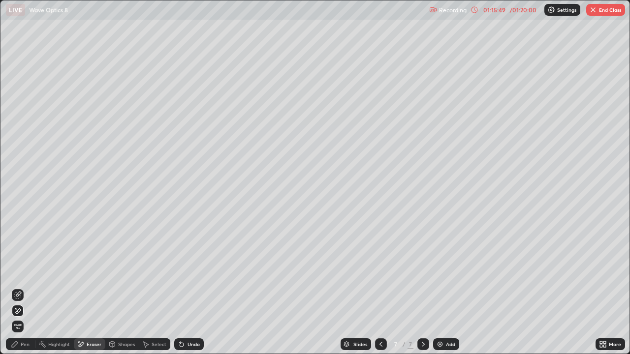
click at [21, 287] on div "Pen" at bounding box center [25, 344] width 9 height 5
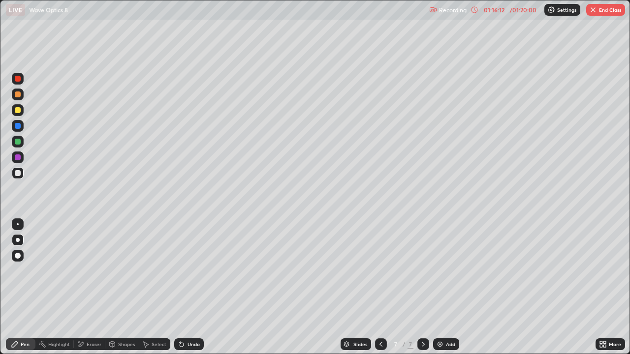
click at [380, 287] on icon at bounding box center [381, 344] width 8 height 8
click at [420, 287] on icon at bounding box center [423, 344] width 8 height 8
click at [380, 287] on icon at bounding box center [381, 344] width 8 height 8
click at [184, 287] on div "Undo" at bounding box center [189, 344] width 30 height 12
click at [187, 287] on div "Undo" at bounding box center [193, 344] width 12 height 5
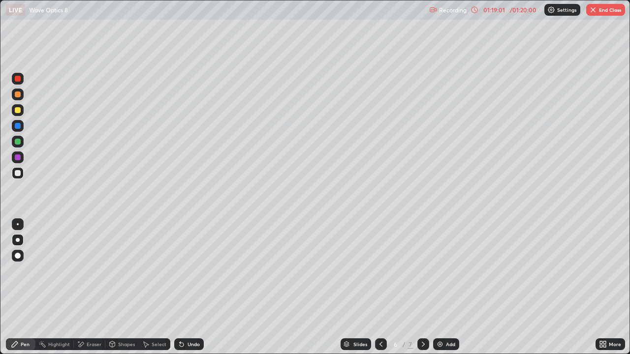
click at [418, 287] on div at bounding box center [423, 344] width 12 height 12
click at [380, 287] on icon at bounding box center [381, 344] width 8 height 8
click at [422, 287] on icon at bounding box center [423, 344] width 8 height 8
click at [189, 287] on div "Undo" at bounding box center [189, 344] width 30 height 12
click at [380, 287] on icon at bounding box center [381, 344] width 8 height 8
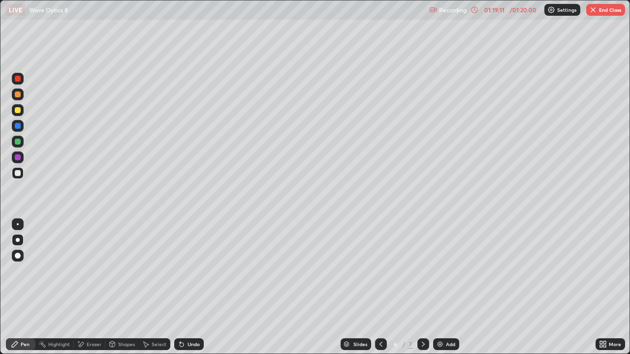
click at [423, 287] on icon at bounding box center [423, 344] width 8 height 8
click at [379, 287] on icon at bounding box center [381, 344] width 8 height 8
click at [420, 287] on div at bounding box center [423, 345] width 12 height 20
click at [379, 287] on icon at bounding box center [380, 344] width 3 height 5
click at [419, 287] on icon at bounding box center [423, 344] width 8 height 8
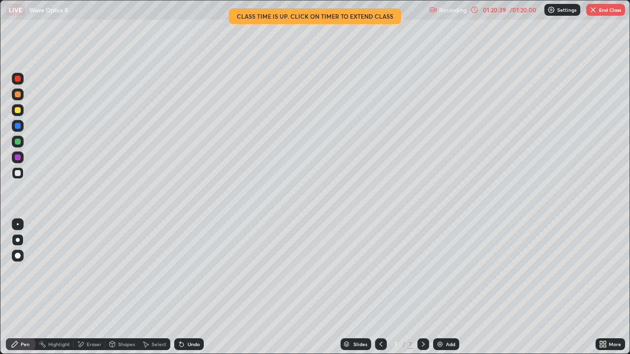
click at [152, 287] on div "Select" at bounding box center [159, 344] width 15 height 5
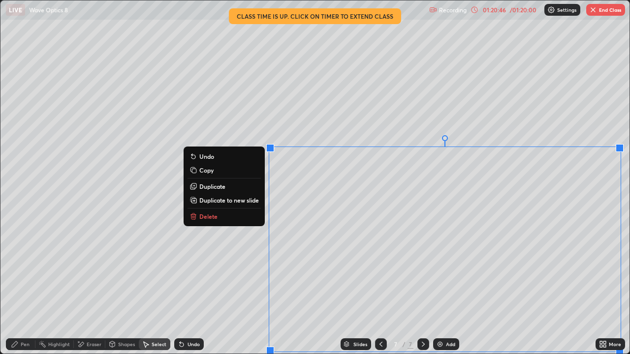
click at [206, 215] on p "Delete" at bounding box center [208, 217] width 18 height 8
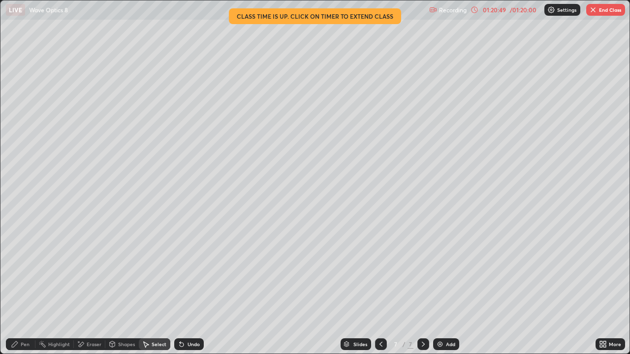
click at [384, 287] on div at bounding box center [381, 344] width 12 height 12
click at [422, 287] on icon at bounding box center [423, 344] width 8 height 8
click at [601, 6] on button "End Class" at bounding box center [605, 10] width 39 height 12
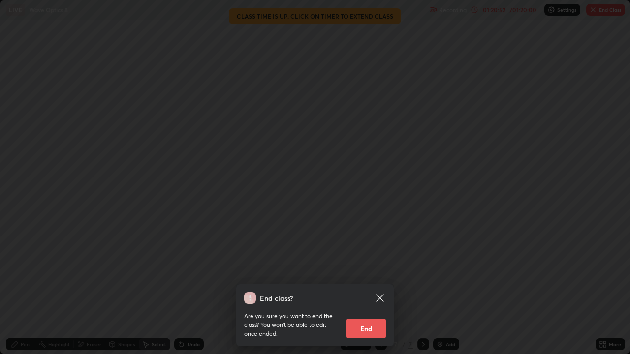
click at [372, 287] on button "End" at bounding box center [365, 329] width 39 height 20
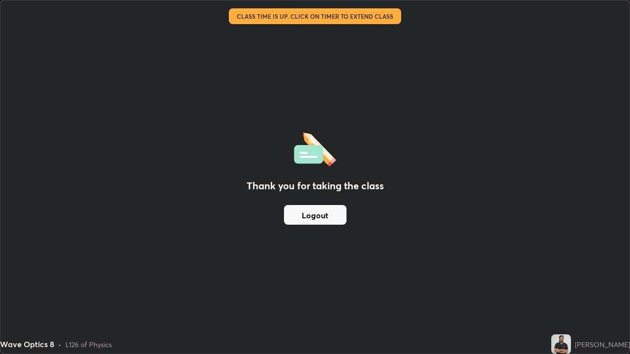
click at [337, 221] on button "Logout" at bounding box center [315, 215] width 62 height 20
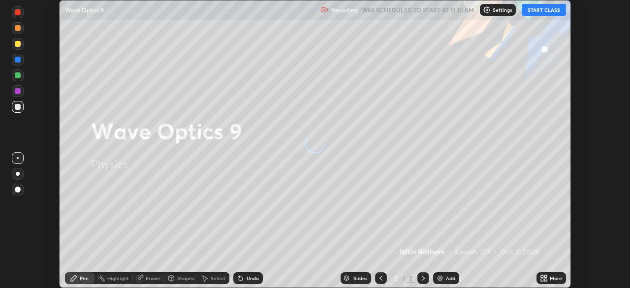
scroll to position [288, 630]
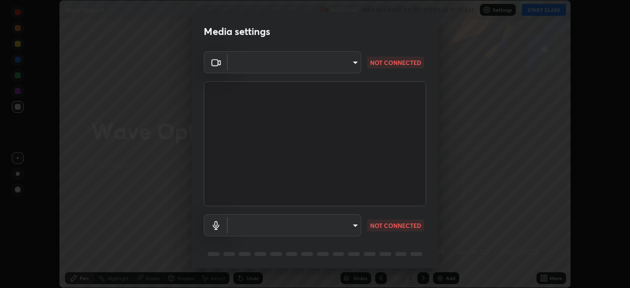
type input "6d46a3bbb121808cbb74c832f71dfccd0f2f4db2e0a8dcefa18edd627fde2ff4"
click at [332, 224] on body "Erase all Wave Optics 9 Recording WAS SCHEDULED TO START AT 11:10 AM Settings S…" at bounding box center [315, 144] width 630 height 288
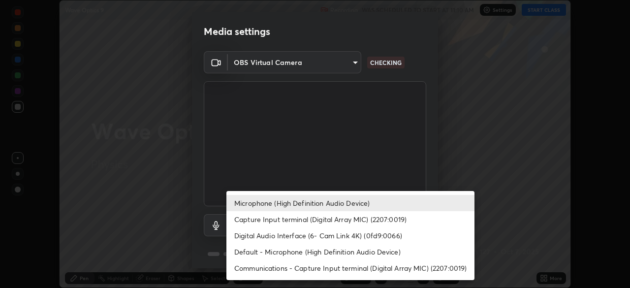
click at [337, 251] on li "Default - Microphone (High Definition Audio Device)" at bounding box center [350, 252] width 248 height 16
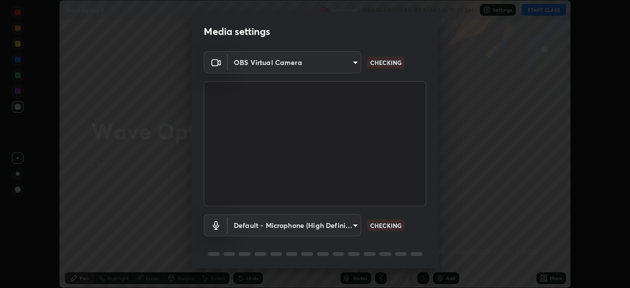
click at [327, 223] on body "Erase all Wave Optics 9 Recording WAS SCHEDULED TO START AT 11:10 AM Settings S…" at bounding box center [315, 144] width 630 height 288
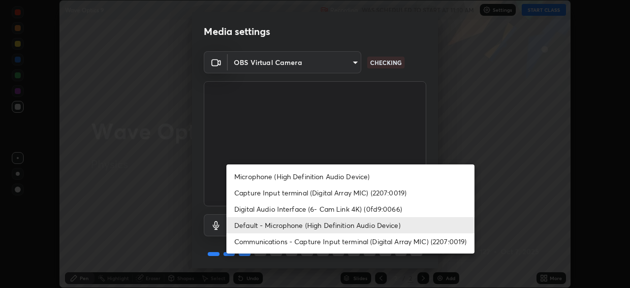
click at [311, 175] on li "Microphone (High Definition Audio Device)" at bounding box center [350, 176] width 248 height 16
type input "542551534069d815422f2d39fde6cbae80a89d9e5025ba2982a8294de1300f8f"
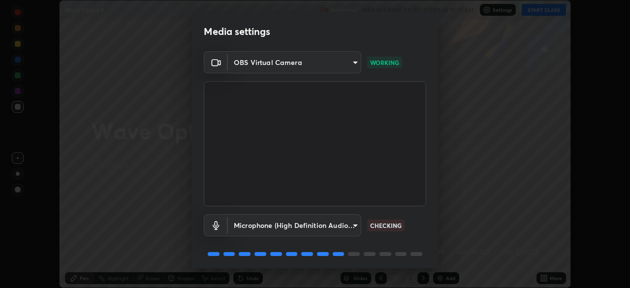
scroll to position [35, 0]
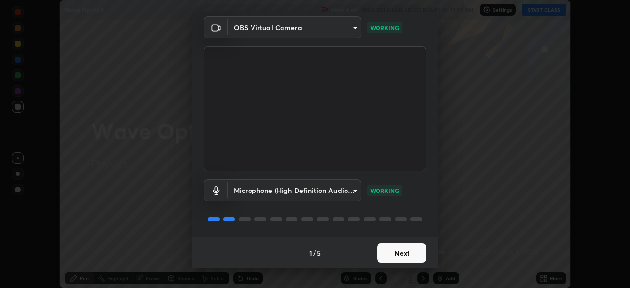
click at [417, 253] on button "Next" at bounding box center [401, 253] width 49 height 20
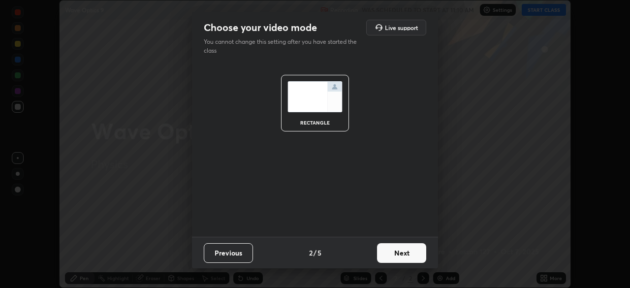
scroll to position [0, 0]
click at [417, 255] on button "Next" at bounding box center [401, 253] width 49 height 20
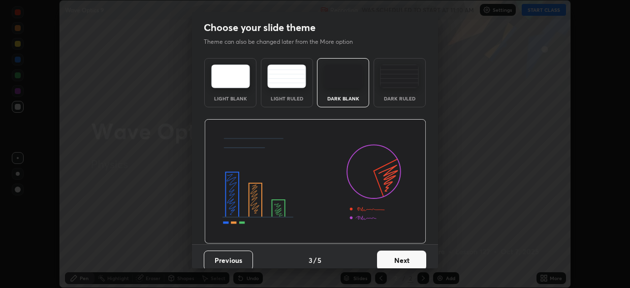
click at [418, 256] on button "Next" at bounding box center [401, 260] width 49 height 20
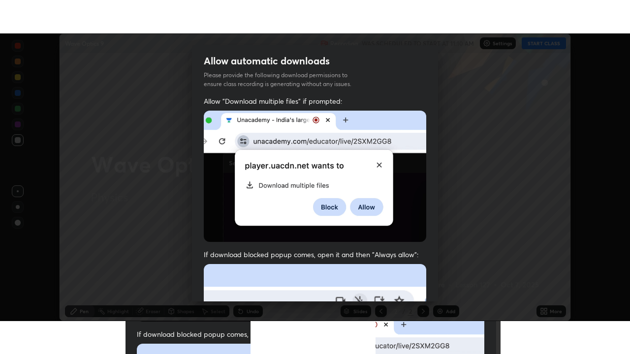
scroll to position [236, 0]
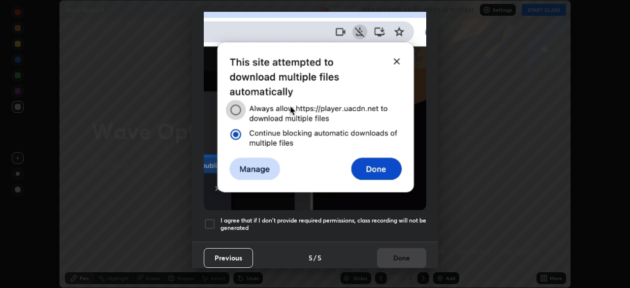
click at [389, 233] on div "Allow "Download multiple files" if prompted: If download blocked popup comes, o…" at bounding box center [315, 34] width 246 height 414
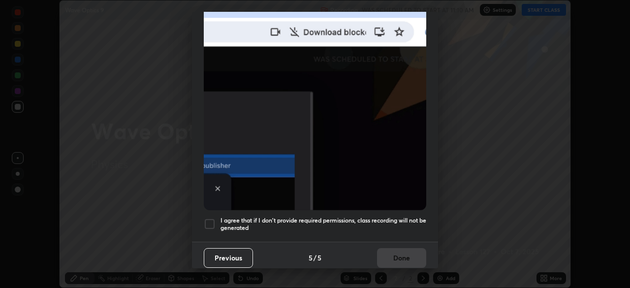
click at [396, 253] on div "Previous 5 / 5 Done" at bounding box center [315, 257] width 246 height 31
click at [400, 226] on h5 "I agree that if I don't provide required permissions, class recording will not …" at bounding box center [323, 223] width 206 height 15
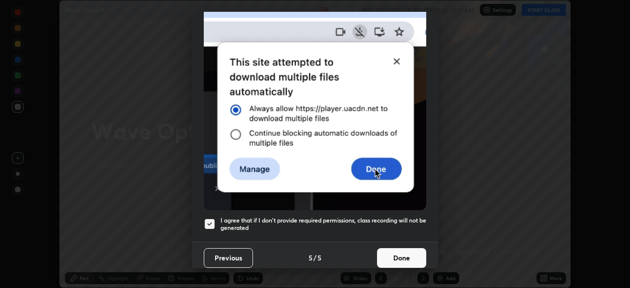
click at [393, 250] on button "Done" at bounding box center [401, 258] width 49 height 20
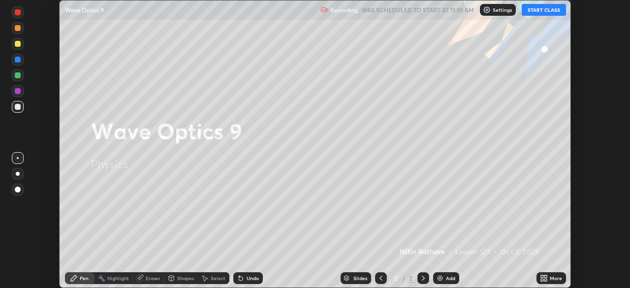
click at [538, 278] on div "More" at bounding box center [551, 278] width 30 height 12
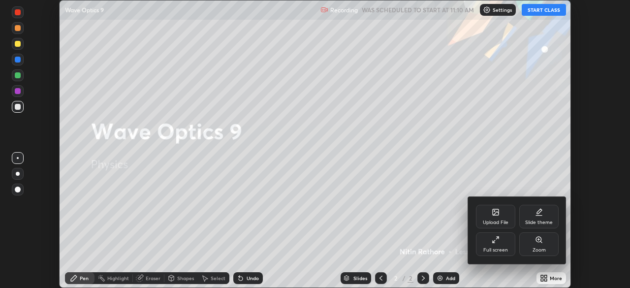
click at [504, 247] on div "Full screen" at bounding box center [495, 249] width 25 height 5
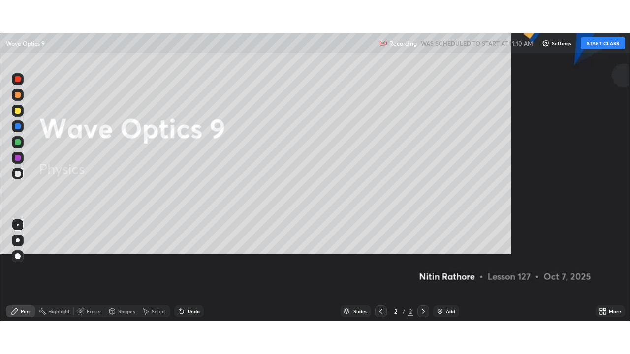
scroll to position [354, 630]
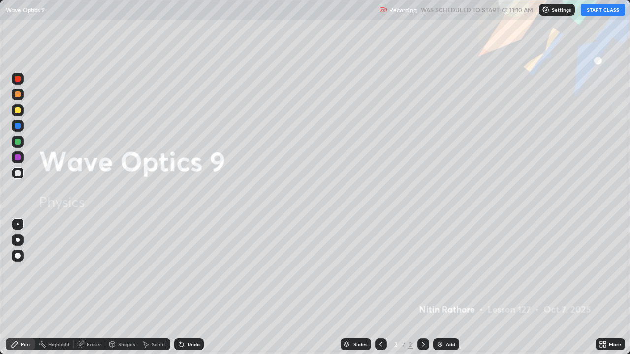
click at [590, 11] on button "START CLASS" at bounding box center [603, 10] width 44 height 12
click at [442, 287] on img at bounding box center [440, 344] width 8 height 8
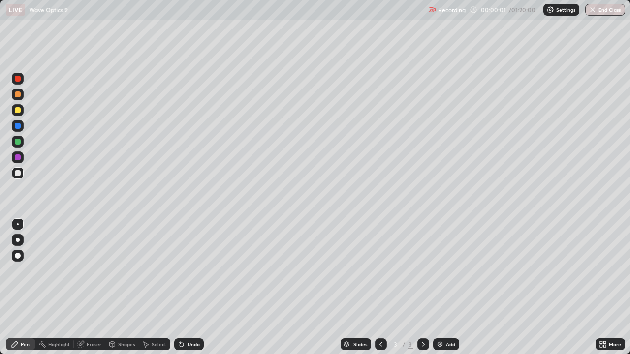
click at [17, 240] on div at bounding box center [18, 240] width 4 height 4
click at [448, 287] on div "Add" at bounding box center [450, 344] width 9 height 5
click at [127, 287] on div "Shapes" at bounding box center [126, 344] width 17 height 5
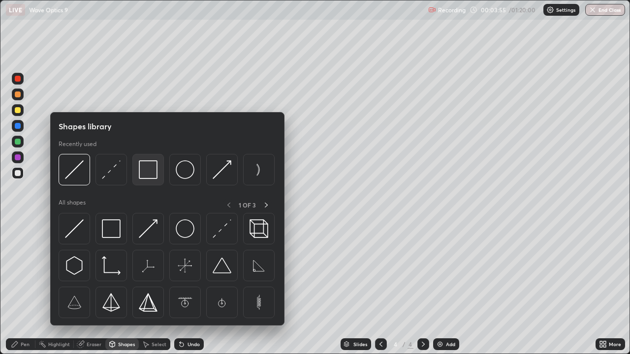
click at [155, 175] on img at bounding box center [148, 169] width 19 height 19
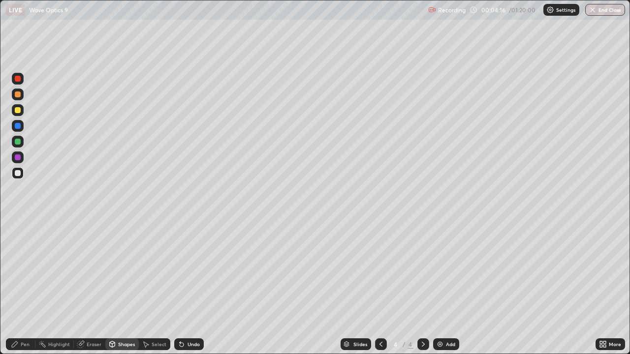
click at [185, 287] on div "Undo" at bounding box center [189, 344] width 30 height 12
click at [125, 287] on div "Shapes" at bounding box center [126, 344] width 17 height 5
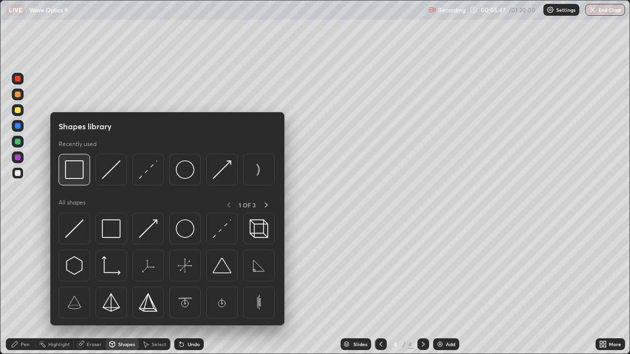
click at [75, 173] on img at bounding box center [74, 169] width 19 height 19
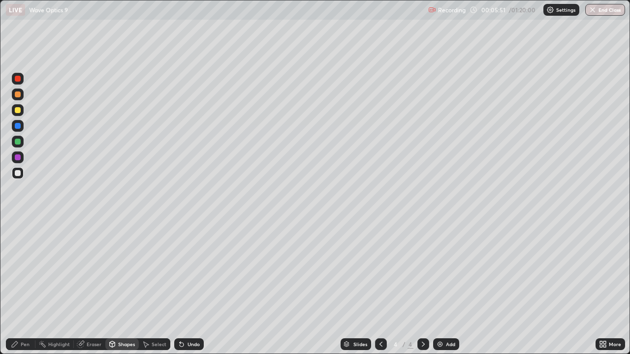
click at [20, 287] on div "Pen" at bounding box center [21, 344] width 30 height 12
click at [14, 145] on div at bounding box center [18, 142] width 12 height 12
click at [20, 142] on div at bounding box center [18, 142] width 6 height 6
click at [16, 112] on div at bounding box center [18, 110] width 6 height 6
click at [184, 287] on div "Undo" at bounding box center [189, 344] width 30 height 12
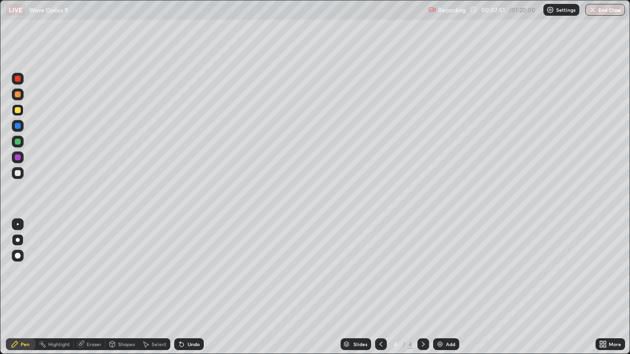
click at [378, 287] on div at bounding box center [381, 344] width 12 height 12
click at [423, 287] on icon at bounding box center [423, 344] width 3 height 5
click at [446, 287] on div "Add" at bounding box center [450, 344] width 9 height 5
click at [133, 287] on div "Shapes" at bounding box center [126, 344] width 17 height 5
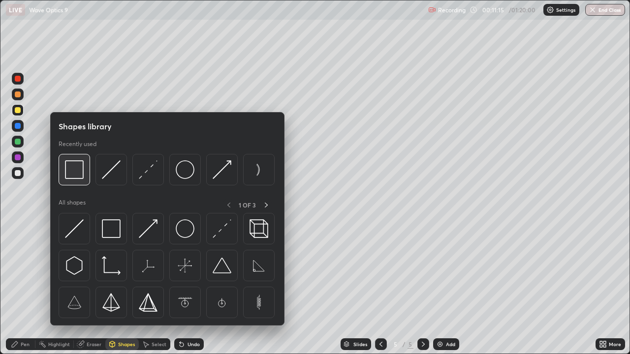
click at [77, 178] on img at bounding box center [74, 169] width 19 height 19
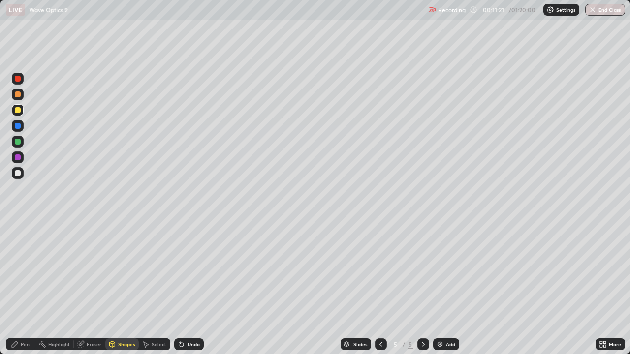
click at [87, 287] on div "Eraser" at bounding box center [94, 344] width 15 height 5
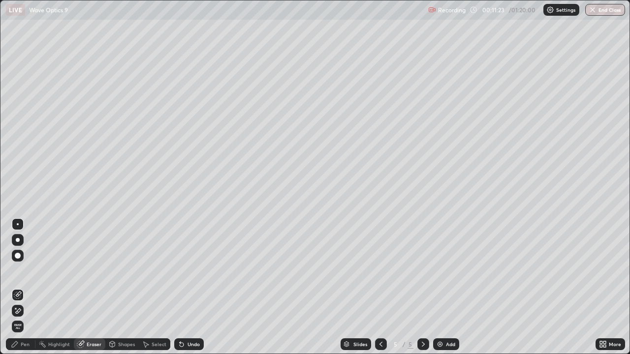
click at [121, 287] on div "Shapes" at bounding box center [126, 344] width 17 height 5
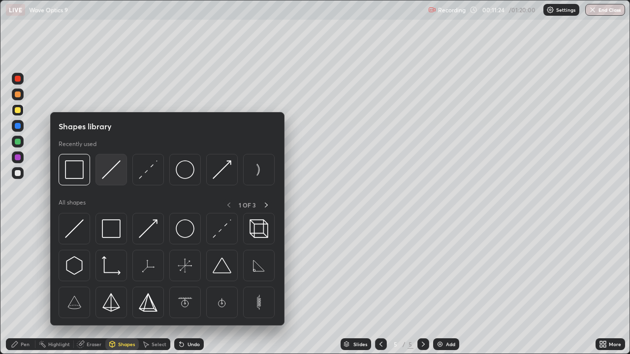
click at [110, 169] on img at bounding box center [111, 169] width 19 height 19
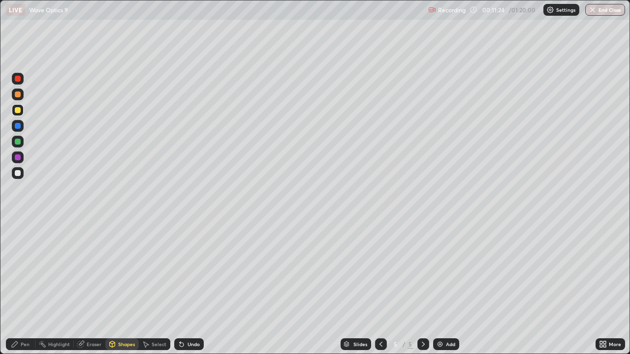
click at [17, 94] on div at bounding box center [18, 95] width 6 height 6
click at [16, 287] on icon at bounding box center [15, 344] width 6 height 6
click at [118, 287] on div "Shapes" at bounding box center [126, 344] width 17 height 5
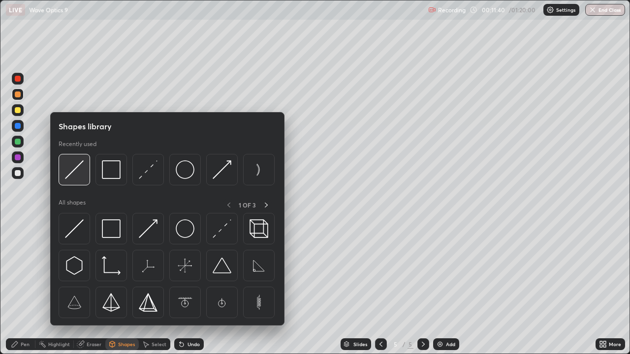
click at [77, 171] on img at bounding box center [74, 169] width 19 height 19
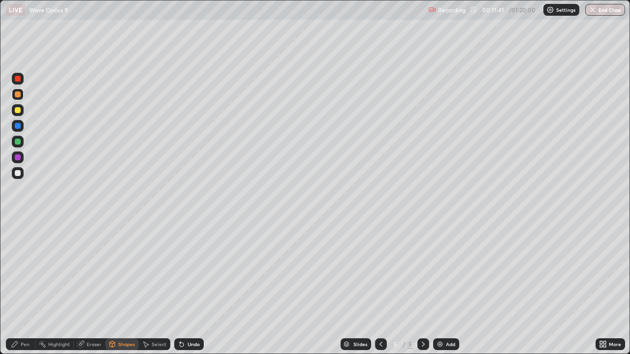
click at [15, 144] on div at bounding box center [18, 142] width 12 height 12
click at [19, 173] on div at bounding box center [18, 173] width 6 height 6
click at [12, 287] on div "Pen" at bounding box center [21, 344] width 30 height 12
click at [116, 287] on div "Shapes" at bounding box center [121, 344] width 33 height 12
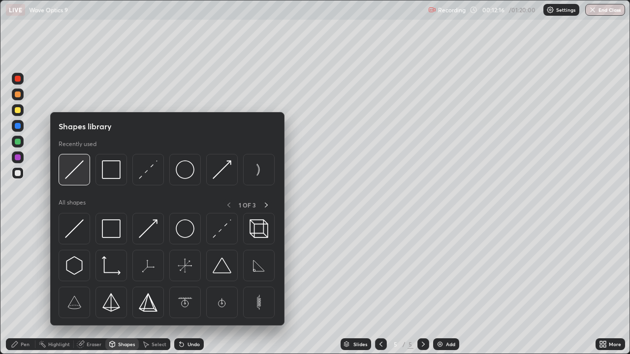
click at [70, 169] on img at bounding box center [74, 169] width 19 height 19
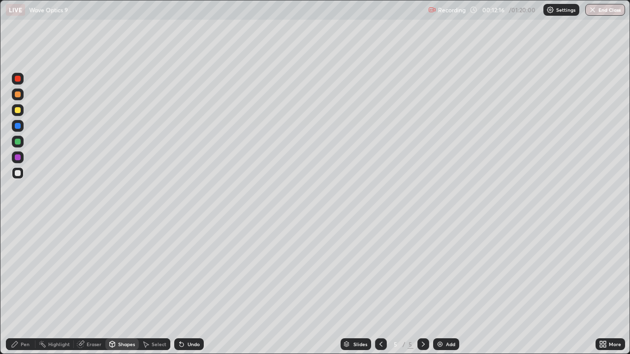
click at [17, 159] on div at bounding box center [18, 157] width 6 height 6
click at [21, 287] on div "Pen" at bounding box center [25, 344] width 9 height 5
click at [18, 174] on div at bounding box center [18, 173] width 6 height 6
click at [121, 287] on div "Shapes" at bounding box center [121, 344] width 33 height 12
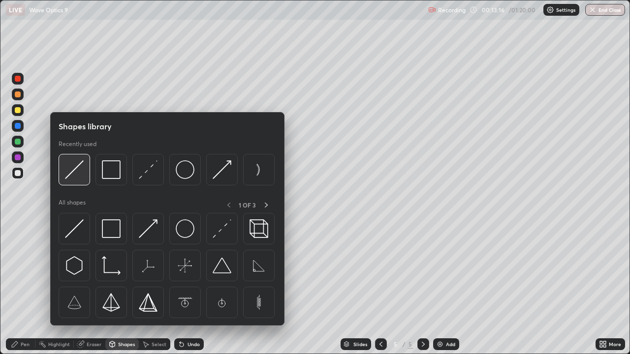
click at [79, 169] on img at bounding box center [74, 169] width 19 height 19
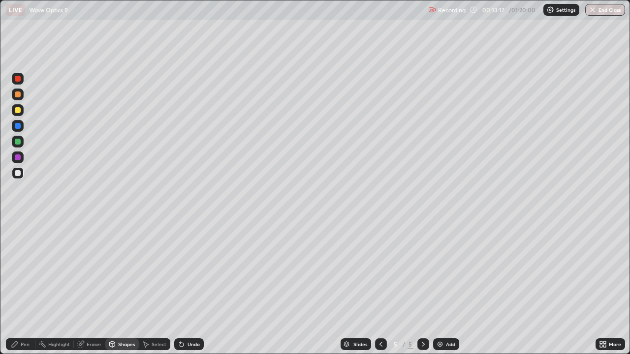
click at [15, 96] on div at bounding box center [18, 95] width 6 height 6
click at [15, 81] on div at bounding box center [18, 79] width 12 height 12
click at [189, 287] on div "Undo" at bounding box center [193, 344] width 12 height 5
click at [18, 287] on icon at bounding box center [15, 344] width 8 height 8
click at [18, 173] on div at bounding box center [18, 173] width 6 height 6
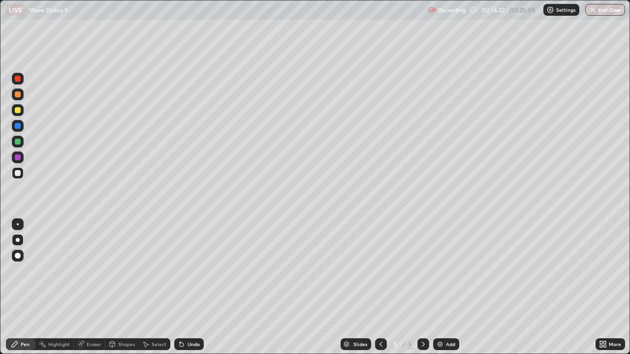
click at [189, 287] on div "Undo" at bounding box center [189, 344] width 30 height 12
click at [82, 287] on icon at bounding box center [81, 343] width 5 height 5
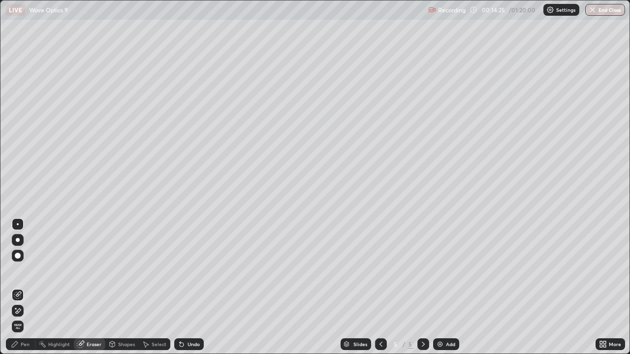
click at [28, 287] on div "Pen" at bounding box center [25, 344] width 9 height 5
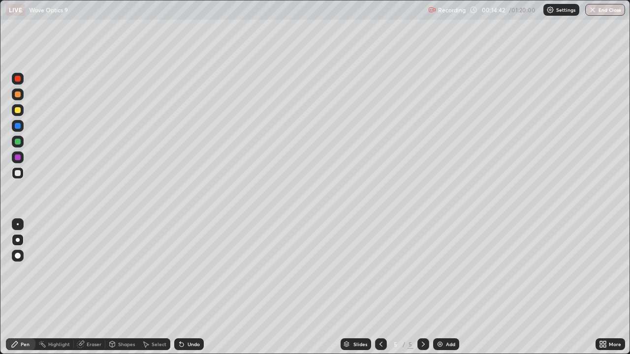
click at [180, 287] on icon at bounding box center [180, 342] width 1 height 1
click at [182, 287] on icon at bounding box center [182, 345] width 4 height 4
click at [443, 287] on div "Add" at bounding box center [446, 344] width 26 height 12
click at [124, 287] on div "Shapes" at bounding box center [126, 344] width 17 height 5
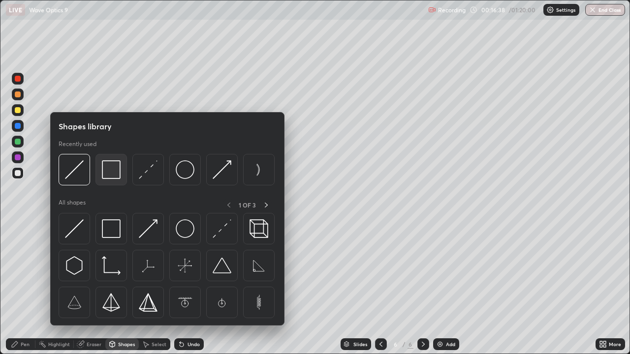
click at [113, 174] on img at bounding box center [111, 169] width 19 height 19
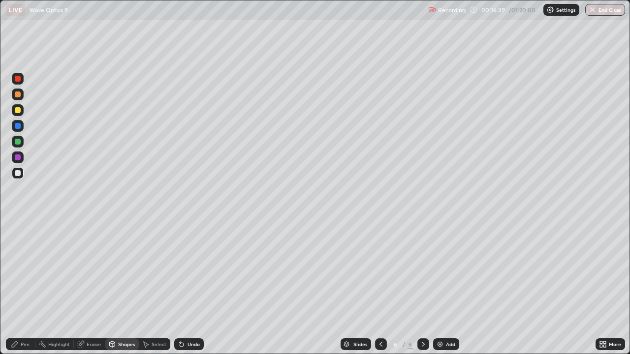
click at [123, 287] on div "Shapes" at bounding box center [126, 344] width 17 height 5
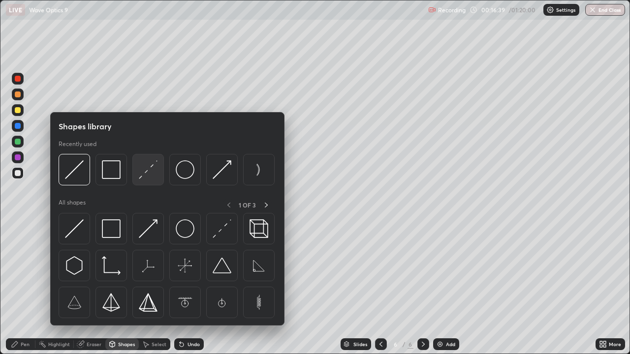
click at [152, 170] on img at bounding box center [148, 169] width 19 height 19
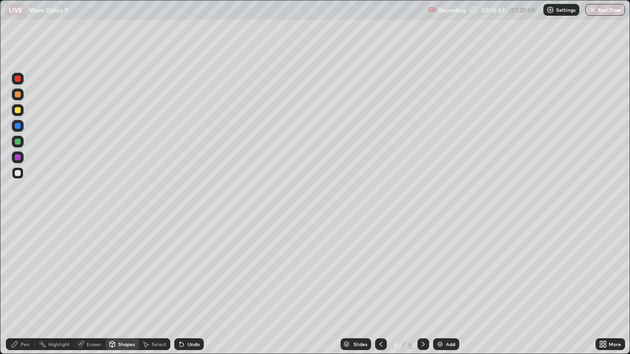
click at [127, 287] on div "Shapes" at bounding box center [126, 344] width 17 height 5
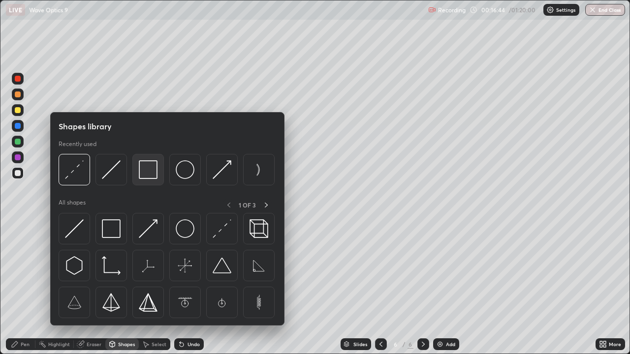
click at [149, 173] on img at bounding box center [148, 169] width 19 height 19
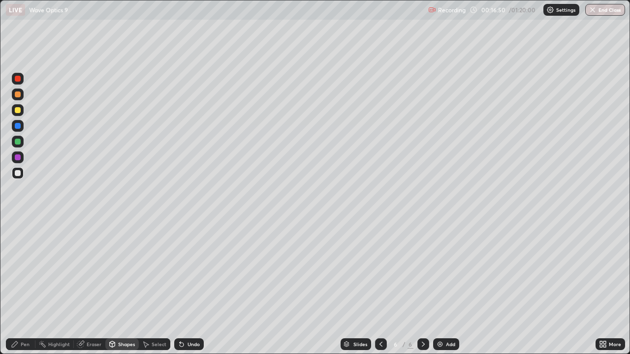
click at [96, 287] on div "Eraser" at bounding box center [94, 344] width 15 height 5
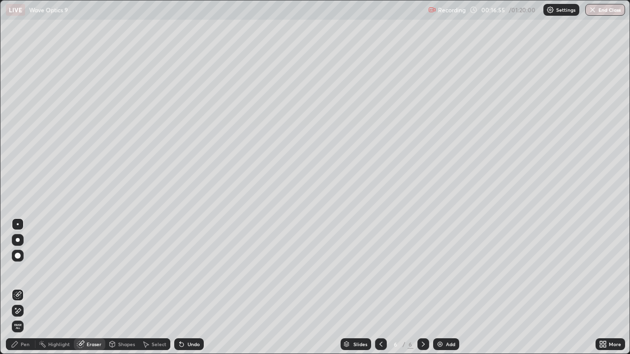
click at [26, 287] on div "Pen" at bounding box center [25, 344] width 9 height 5
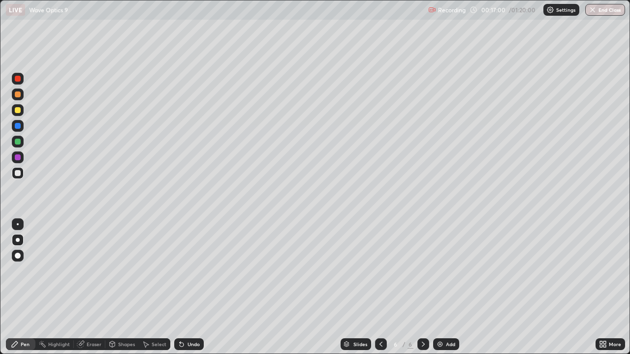
click at [18, 111] on div at bounding box center [18, 110] width 6 height 6
click at [188, 287] on div "Undo" at bounding box center [189, 344] width 30 height 12
click at [115, 287] on icon at bounding box center [112, 344] width 8 height 8
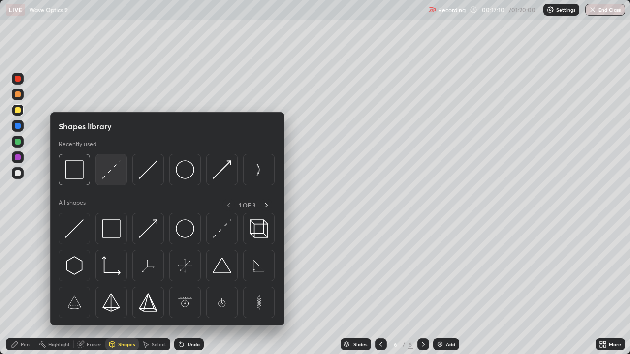
click at [113, 170] on img at bounding box center [111, 169] width 19 height 19
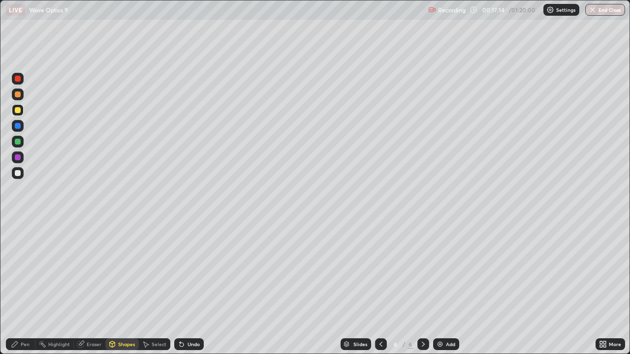
click at [25, 287] on div "Pen" at bounding box center [25, 344] width 9 height 5
click at [123, 287] on div "Shapes" at bounding box center [126, 344] width 17 height 5
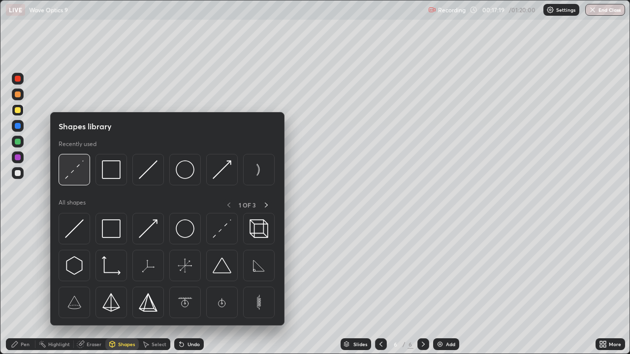
click at [77, 175] on img at bounding box center [74, 169] width 19 height 19
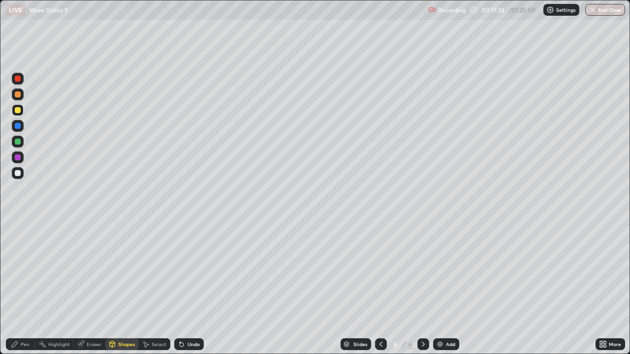
click at [19, 97] on div at bounding box center [18, 95] width 6 height 6
click at [122, 287] on div "Shapes" at bounding box center [126, 344] width 17 height 5
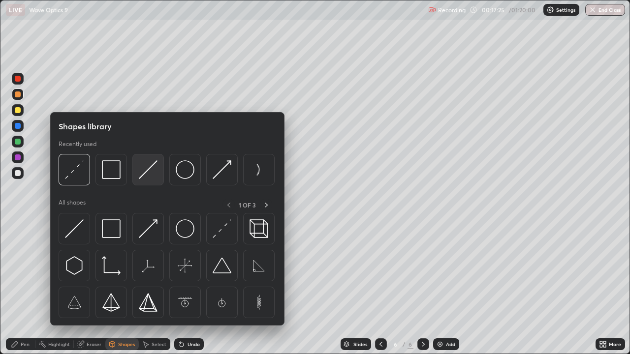
click at [150, 170] on img at bounding box center [148, 169] width 19 height 19
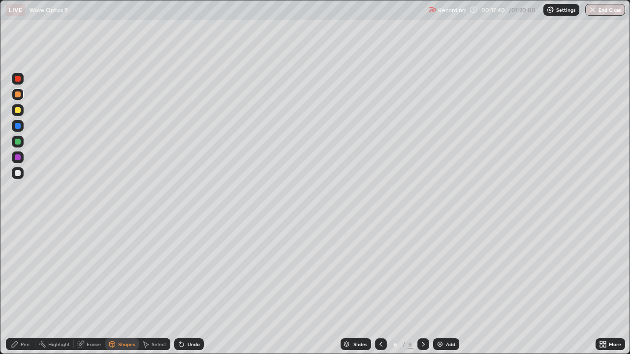
click at [21, 173] on div at bounding box center [18, 173] width 12 height 12
click at [21, 287] on div "Pen" at bounding box center [21, 344] width 30 height 12
click at [119, 287] on div "Shapes" at bounding box center [126, 344] width 17 height 5
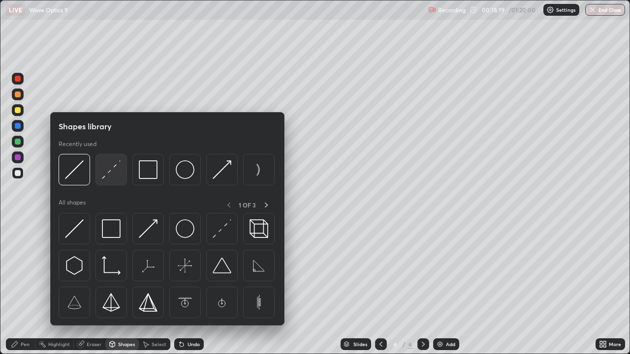
click at [115, 176] on img at bounding box center [111, 169] width 19 height 19
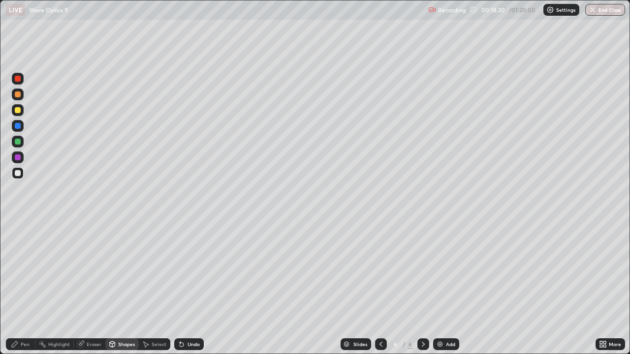
click at [23, 287] on div "Pen" at bounding box center [25, 344] width 9 height 5
click at [17, 174] on div at bounding box center [18, 173] width 6 height 6
click at [120, 287] on div "Shapes" at bounding box center [121, 344] width 33 height 12
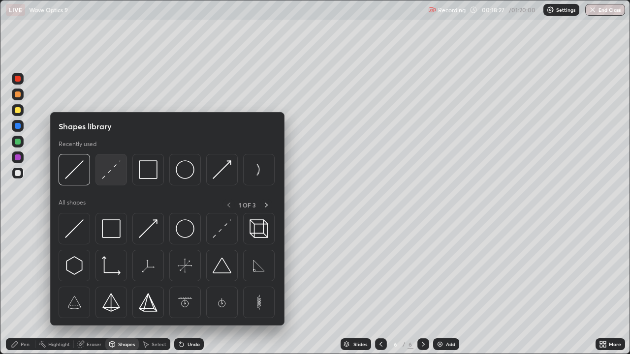
click at [116, 175] on img at bounding box center [111, 169] width 19 height 19
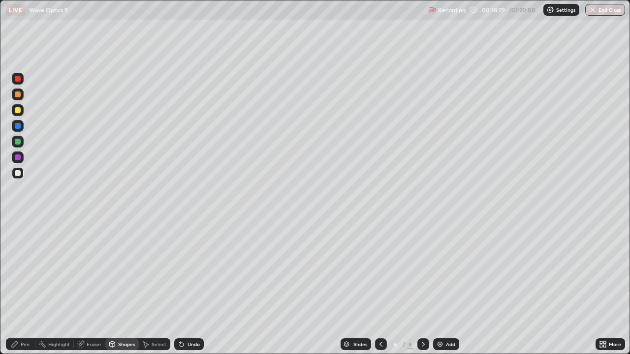
click at [18, 81] on div at bounding box center [18, 79] width 6 height 6
click at [19, 127] on div at bounding box center [18, 126] width 6 height 6
click at [26, 287] on div "Pen" at bounding box center [25, 344] width 9 height 5
click at [18, 173] on div at bounding box center [18, 173] width 6 height 6
click at [194, 287] on div "Undo" at bounding box center [193, 344] width 12 height 5
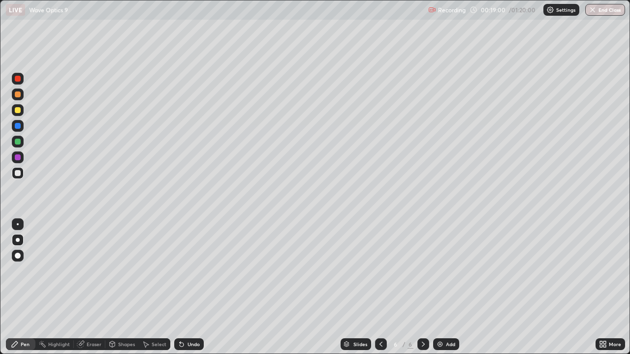
click at [194, 287] on div "Undo" at bounding box center [193, 344] width 12 height 5
click at [195, 287] on div "Undo" at bounding box center [193, 344] width 12 height 5
click at [194, 287] on div "Undo" at bounding box center [193, 344] width 12 height 5
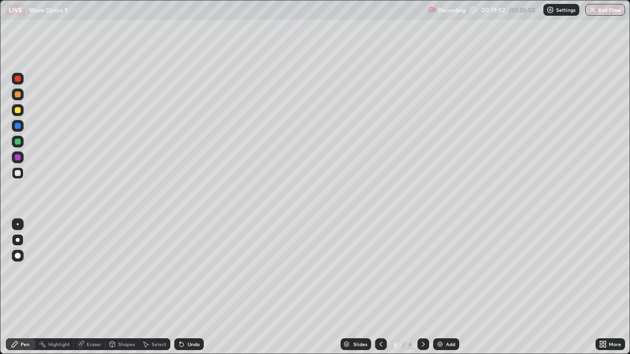
click at [194, 287] on div "Undo" at bounding box center [193, 344] width 12 height 5
click at [123, 287] on div "Shapes" at bounding box center [126, 344] width 17 height 5
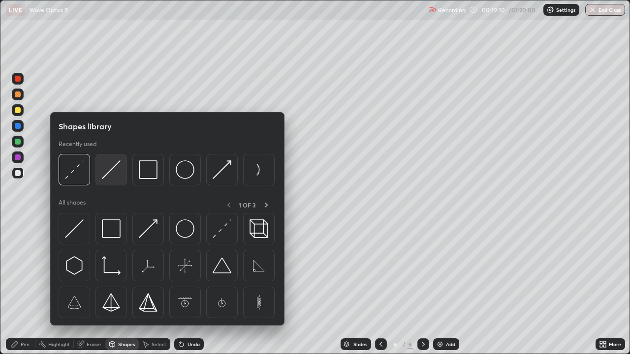
click at [111, 178] on img at bounding box center [111, 169] width 19 height 19
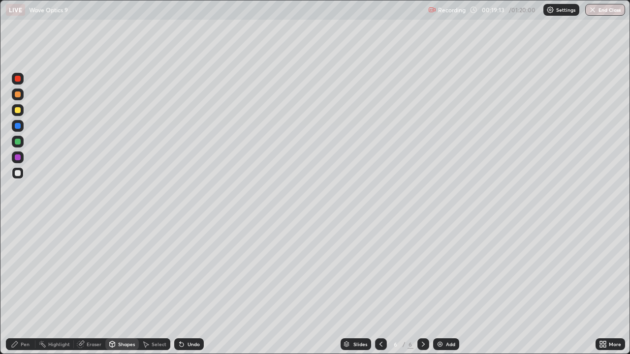
click at [22, 287] on div "Pen" at bounding box center [25, 344] width 9 height 5
click at [116, 287] on div "Shapes" at bounding box center [121, 344] width 33 height 12
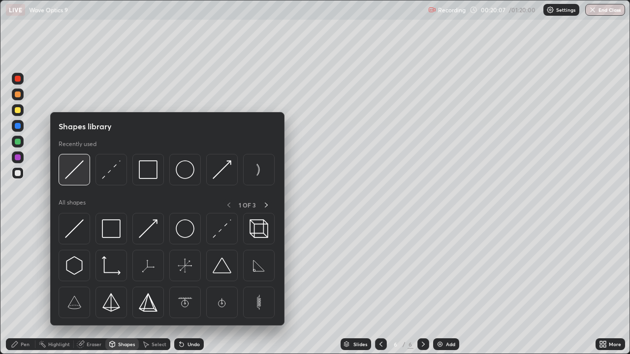
click at [77, 169] on img at bounding box center [74, 169] width 19 height 19
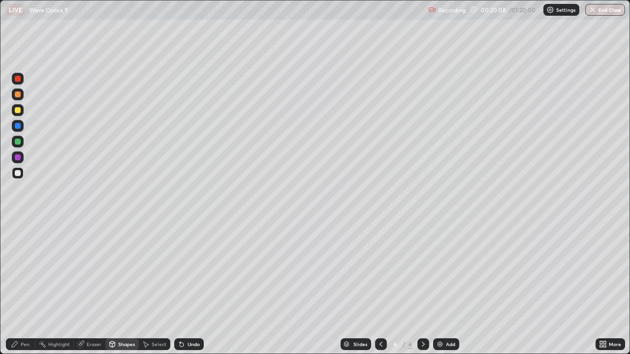
click at [16, 95] on div at bounding box center [18, 95] width 6 height 6
click at [17, 287] on icon at bounding box center [15, 344] width 8 height 8
click at [17, 175] on div at bounding box center [18, 173] width 6 height 6
click at [189, 287] on div "Undo" at bounding box center [193, 344] width 12 height 5
click at [187, 287] on div "Undo" at bounding box center [193, 344] width 12 height 5
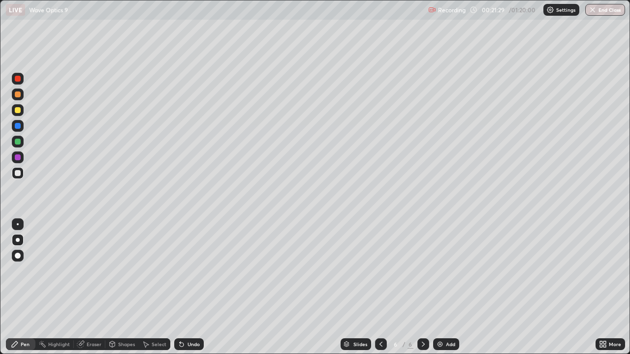
click at [122, 287] on div "Shapes" at bounding box center [126, 344] width 17 height 5
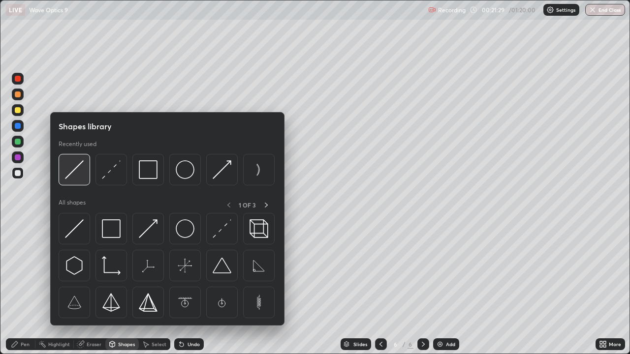
click at [72, 174] on img at bounding box center [74, 169] width 19 height 19
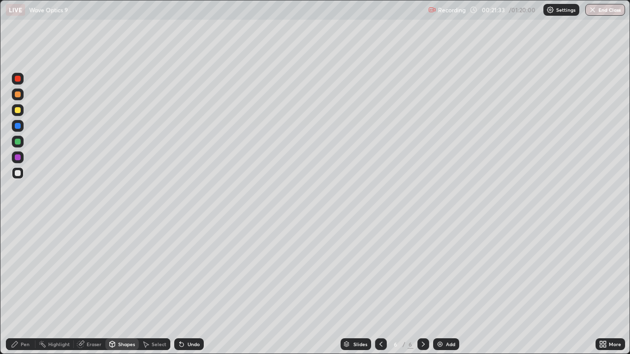
click at [22, 287] on div "Pen" at bounding box center [25, 344] width 9 height 5
click at [16, 178] on div at bounding box center [18, 173] width 12 height 12
click at [151, 287] on div "Select" at bounding box center [154, 345] width 31 height 20
click at [149, 287] on div "Select" at bounding box center [154, 345] width 31 height 20
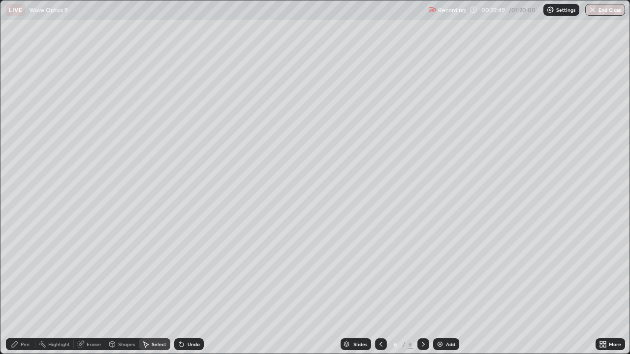
click at [137, 287] on div "0 ° Undo Copy Duplicate Duplicate to new slide Delete" at bounding box center [314, 176] width 629 height 353
click at [131, 287] on div "0 ° Undo Copy Duplicate Duplicate to new slide Delete" at bounding box center [314, 176] width 629 height 353
click at [17, 287] on icon at bounding box center [15, 344] width 8 height 8
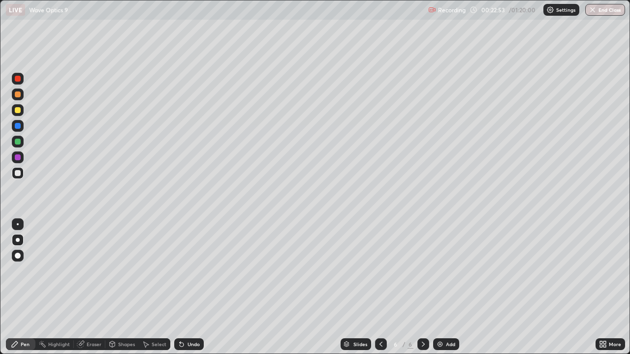
click at [147, 287] on div "Select" at bounding box center [154, 345] width 31 height 20
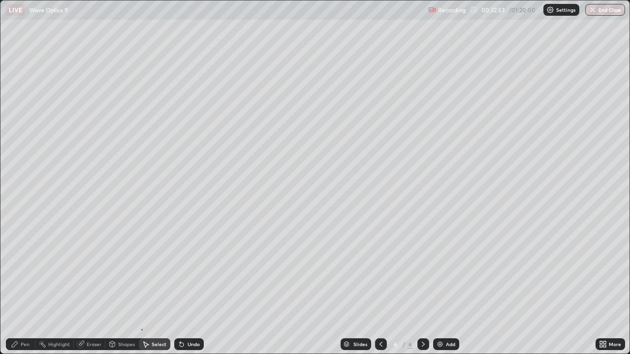
click at [141, 287] on div "0 ° Undo Copy Duplicate Duplicate to new slide Delete" at bounding box center [314, 176] width 629 height 353
click at [18, 287] on icon at bounding box center [15, 344] width 8 height 8
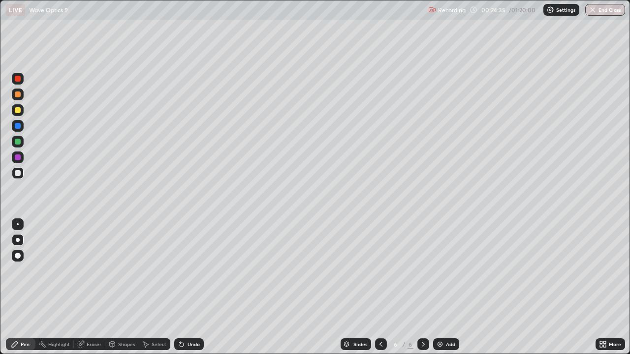
click at [18, 145] on div at bounding box center [18, 142] width 12 height 12
click at [180, 287] on icon at bounding box center [182, 345] width 4 height 4
click at [181, 287] on icon at bounding box center [182, 345] width 4 height 4
click at [184, 287] on div "Undo" at bounding box center [189, 344] width 30 height 12
click at [17, 179] on div at bounding box center [18, 173] width 12 height 12
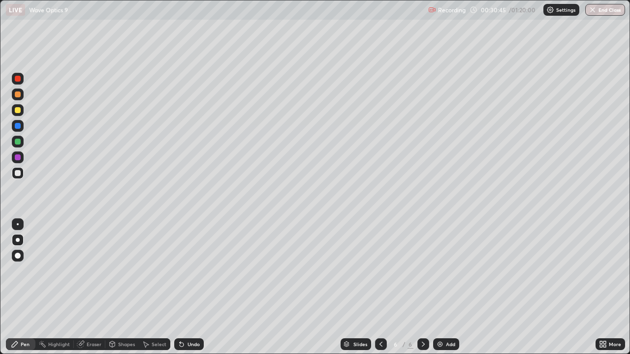
click at [127, 287] on div "Shapes" at bounding box center [126, 344] width 17 height 5
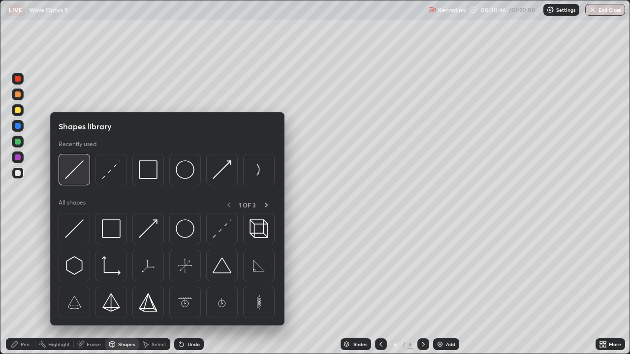
click at [84, 171] on img at bounding box center [74, 169] width 19 height 19
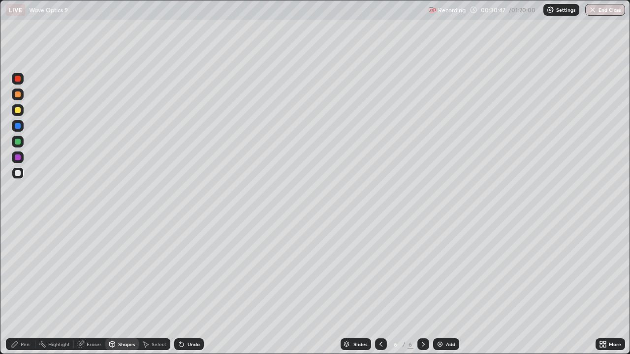
click at [16, 81] on div at bounding box center [18, 79] width 6 height 6
click at [189, 287] on div "Undo" at bounding box center [193, 344] width 12 height 5
click at [188, 287] on div "Undo" at bounding box center [193, 344] width 12 height 5
click at [440, 287] on img at bounding box center [440, 344] width 8 height 8
click at [18, 174] on div at bounding box center [18, 173] width 6 height 6
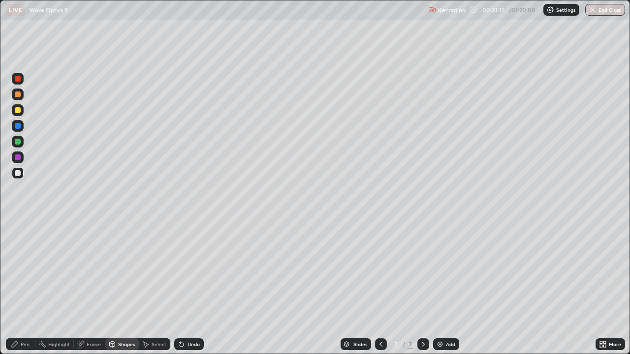
click at [20, 287] on div "Pen" at bounding box center [21, 344] width 30 height 12
click at [187, 287] on div "Undo" at bounding box center [193, 344] width 12 height 5
click at [17, 111] on div at bounding box center [18, 110] width 6 height 6
click at [20, 174] on div at bounding box center [18, 173] width 6 height 6
click at [449, 287] on div "Add" at bounding box center [450, 344] width 9 height 5
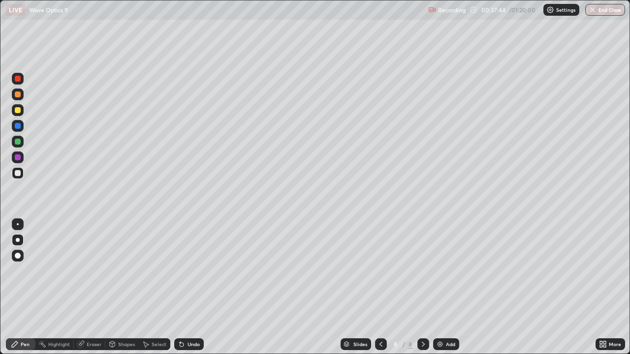
click at [119, 287] on div "Shapes" at bounding box center [126, 344] width 17 height 5
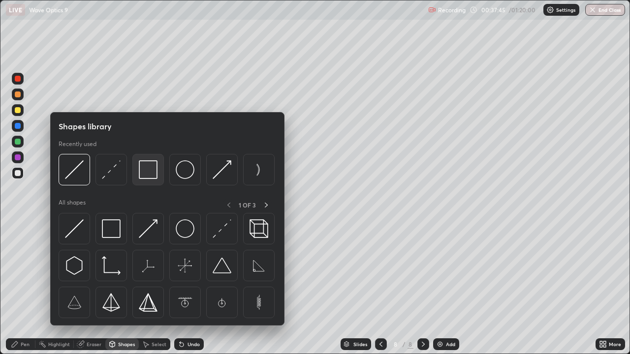
click at [151, 173] on img at bounding box center [148, 169] width 19 height 19
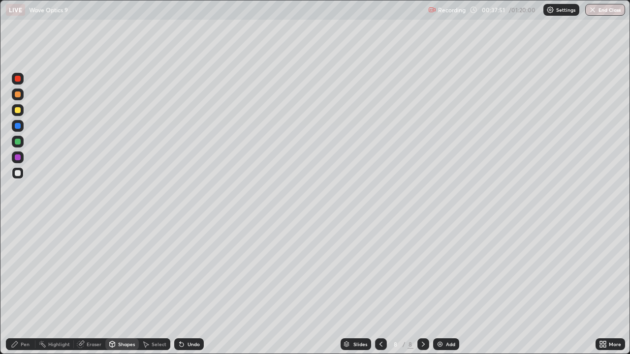
click at [124, 287] on div "Shapes" at bounding box center [126, 344] width 17 height 5
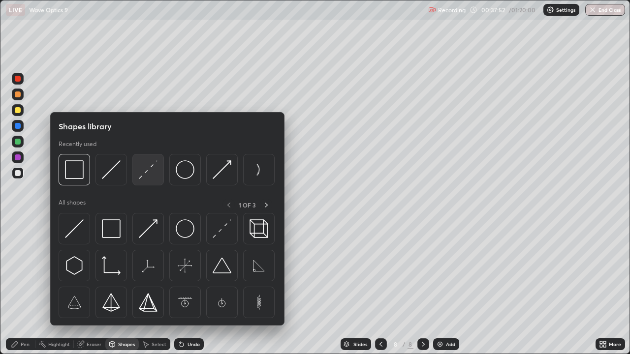
click at [148, 167] on img at bounding box center [148, 169] width 19 height 19
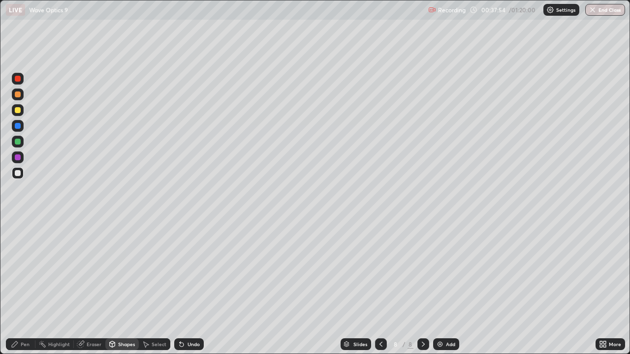
click at [93, 287] on div "Eraser" at bounding box center [94, 344] width 15 height 5
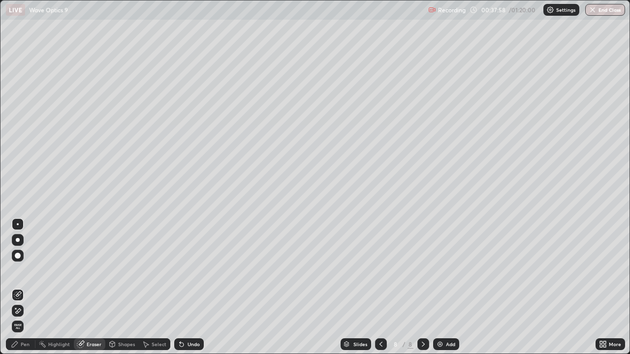
click at [23, 287] on div "Pen" at bounding box center [25, 344] width 9 height 5
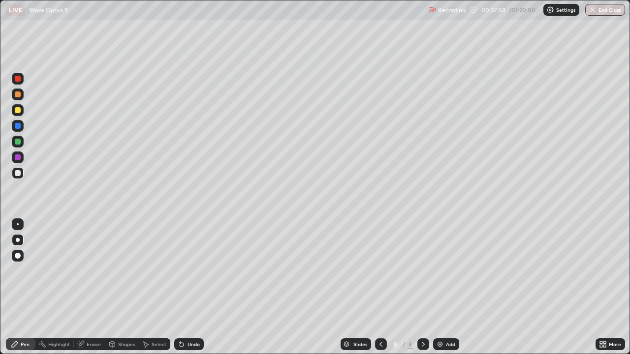
click at [21, 110] on div at bounding box center [18, 110] width 12 height 12
click at [121, 287] on div "Shapes" at bounding box center [126, 344] width 17 height 5
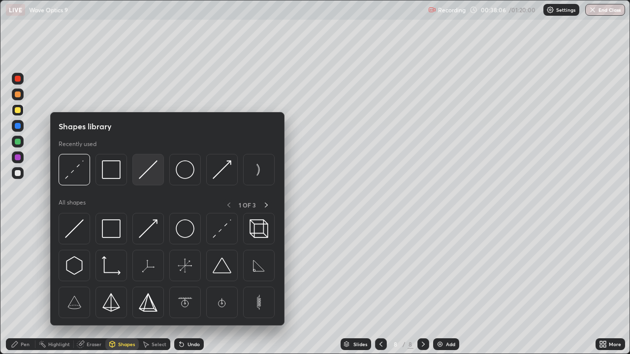
click at [147, 171] on img at bounding box center [148, 169] width 19 height 19
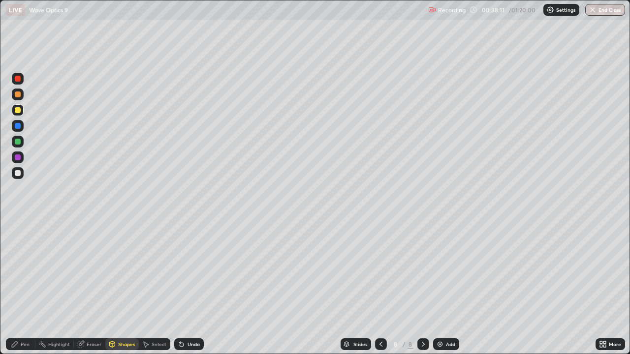
click at [124, 287] on div "Shapes" at bounding box center [121, 344] width 33 height 12
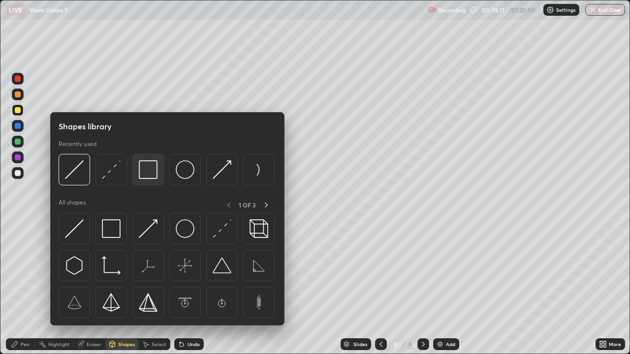
click at [152, 172] on img at bounding box center [148, 169] width 19 height 19
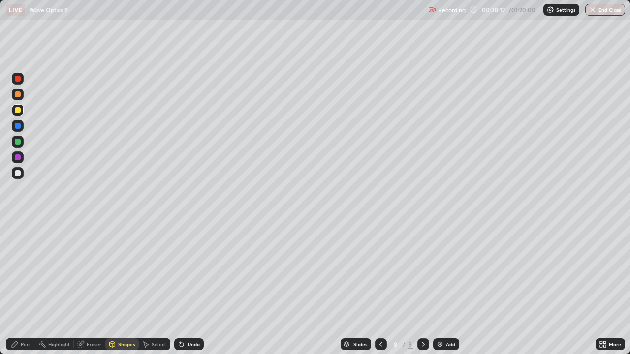
click at [18, 173] on div at bounding box center [18, 173] width 6 height 6
click at [13, 287] on div "Pen" at bounding box center [21, 344] width 30 height 12
click at [126, 287] on div "Shapes" at bounding box center [126, 344] width 17 height 5
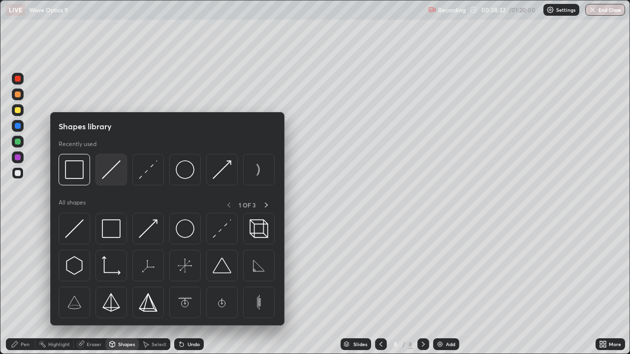
click at [107, 174] on img at bounding box center [111, 169] width 19 height 19
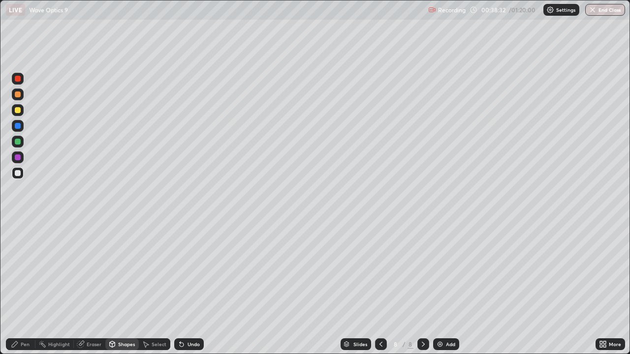
click at [18, 111] on div at bounding box center [18, 110] width 6 height 6
click at [21, 287] on div "Pen" at bounding box center [25, 344] width 9 height 5
click at [17, 174] on div at bounding box center [18, 173] width 6 height 6
click at [197, 287] on div "Undo" at bounding box center [193, 344] width 12 height 5
click at [197, 287] on div "Undo" at bounding box center [189, 344] width 30 height 12
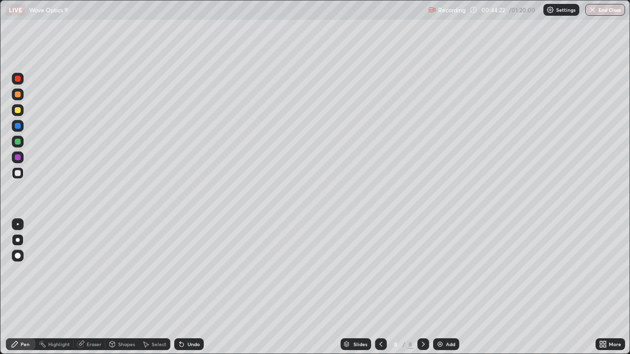
click at [193, 287] on div "Undo" at bounding box center [193, 344] width 12 height 5
click at [195, 287] on div "Undo" at bounding box center [193, 344] width 12 height 5
click at [195, 287] on div "Undo" at bounding box center [189, 344] width 30 height 12
click at [19, 287] on div "Pen" at bounding box center [21, 344] width 30 height 12
click at [13, 177] on div at bounding box center [18, 173] width 12 height 12
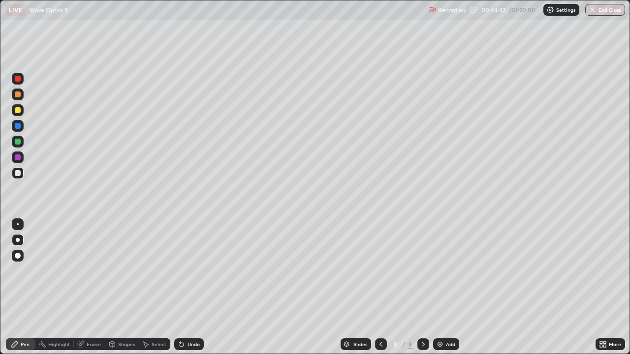
click at [91, 287] on div "Eraser" at bounding box center [94, 344] width 15 height 5
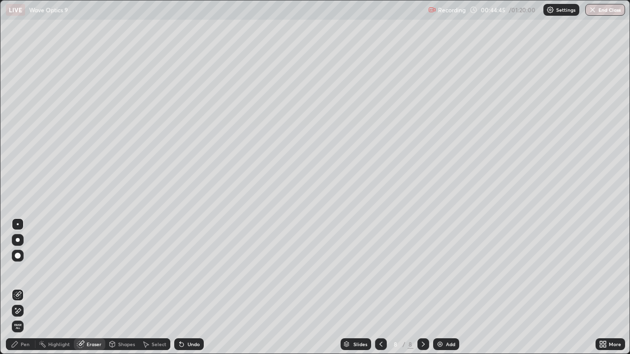
click at [24, 287] on div "Pen" at bounding box center [21, 344] width 30 height 12
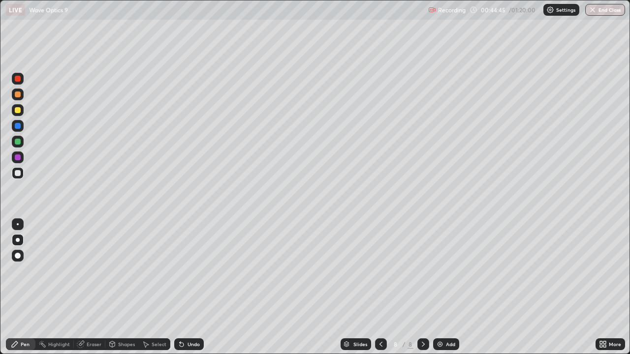
click at [112, 287] on icon at bounding box center [112, 345] width 0 height 3
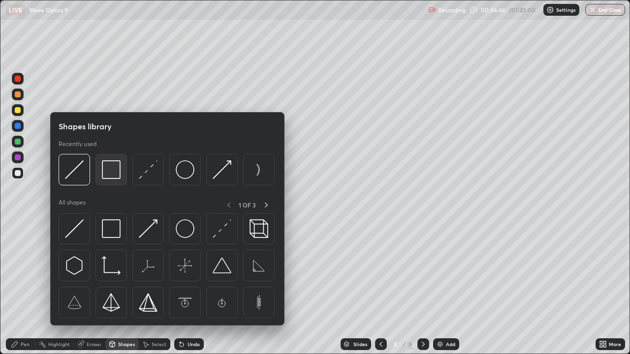
click at [112, 175] on img at bounding box center [111, 169] width 19 height 19
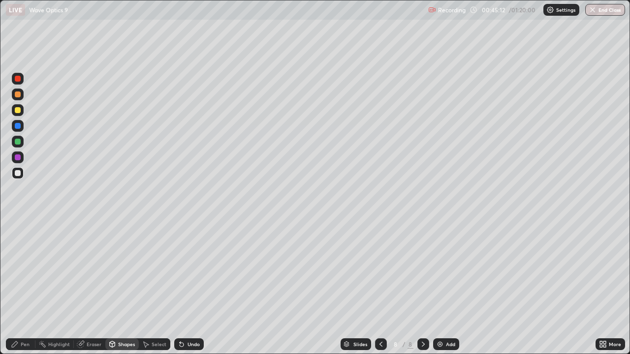
click at [26, 287] on div "Pen" at bounding box center [25, 344] width 9 height 5
click at [89, 287] on div "Eraser" at bounding box center [94, 344] width 15 height 5
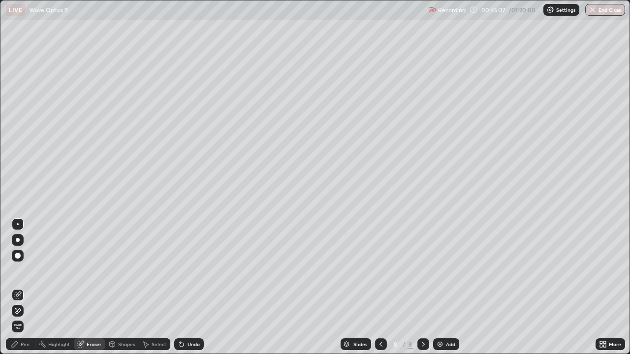
click at [32, 287] on div "Pen" at bounding box center [21, 344] width 30 height 12
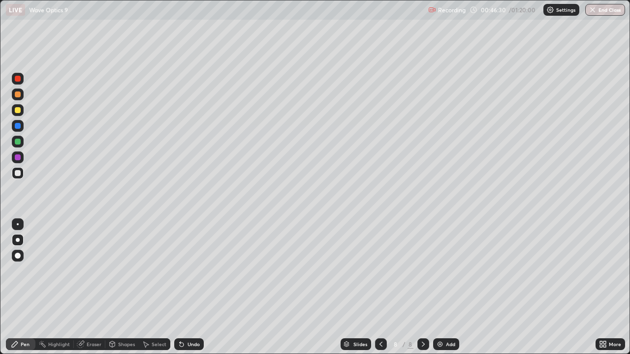
click at [121, 287] on div "Shapes" at bounding box center [126, 344] width 17 height 5
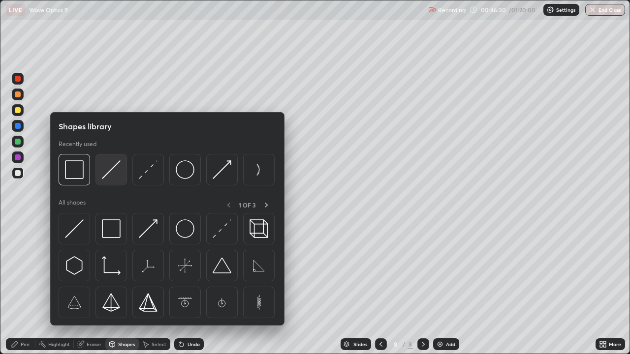
click at [111, 175] on img at bounding box center [111, 169] width 19 height 19
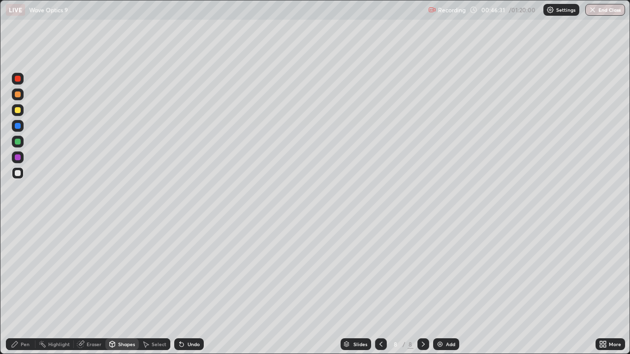
click at [17, 143] on div at bounding box center [18, 142] width 6 height 6
click at [191, 287] on div "Undo" at bounding box center [193, 344] width 12 height 5
click at [13, 287] on icon at bounding box center [15, 344] width 6 height 6
click at [13, 169] on div at bounding box center [18, 173] width 12 height 12
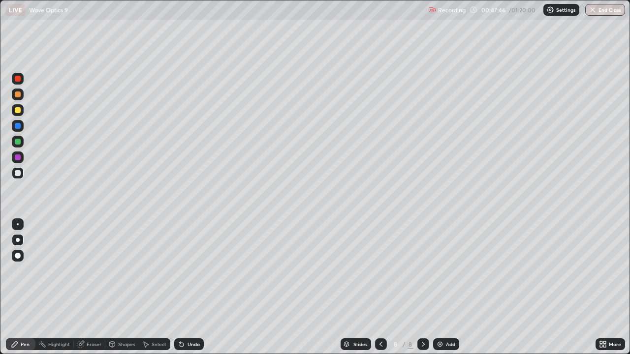
click at [18, 142] on div at bounding box center [18, 142] width 6 height 6
click at [123, 287] on div "Shapes" at bounding box center [126, 344] width 17 height 5
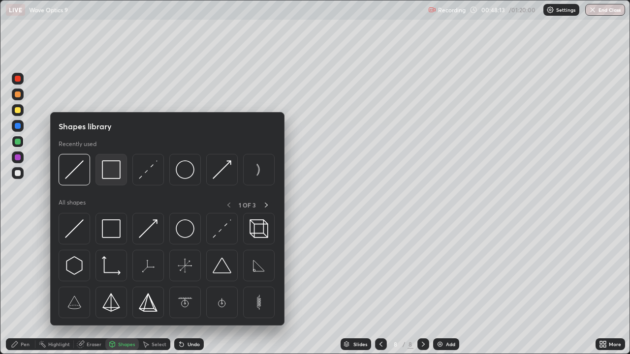
click at [108, 180] on div at bounding box center [110, 169] width 31 height 31
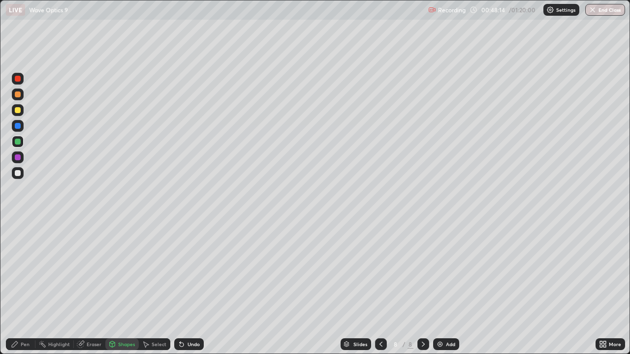
click at [15, 108] on div at bounding box center [18, 110] width 6 height 6
click at [23, 287] on div "Pen" at bounding box center [25, 344] width 9 height 5
click at [442, 287] on img at bounding box center [440, 344] width 8 height 8
click at [18, 175] on div at bounding box center [18, 173] width 6 height 6
click at [194, 287] on div "Undo" at bounding box center [193, 344] width 12 height 5
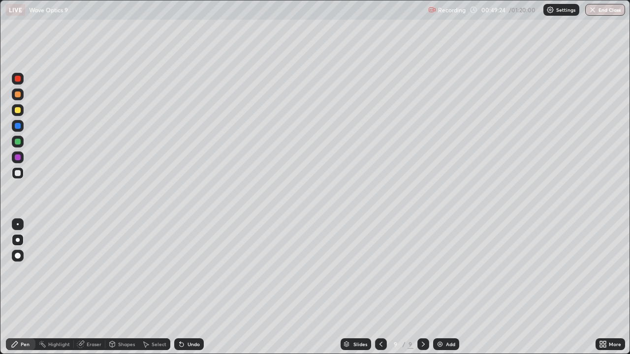
click at [380, 287] on icon at bounding box center [381, 344] width 8 height 8
click at [423, 287] on icon at bounding box center [423, 344] width 8 height 8
click at [380, 287] on icon at bounding box center [381, 344] width 8 height 8
click at [162, 287] on div "Select" at bounding box center [159, 344] width 15 height 5
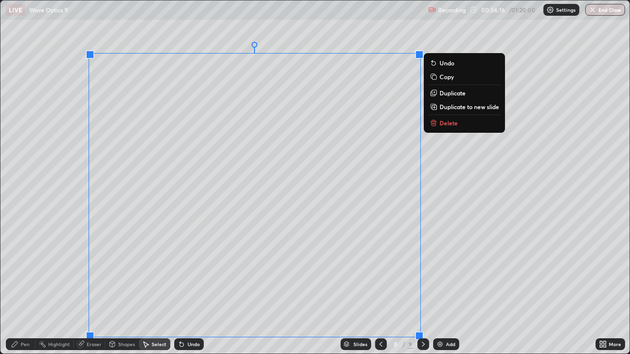
click at [447, 107] on p "Duplicate to new slide" at bounding box center [469, 107] width 60 height 8
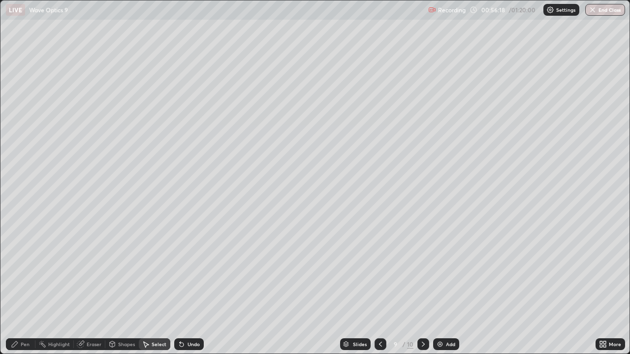
click at [93, 287] on div "Eraser" at bounding box center [94, 344] width 15 height 5
click at [19, 287] on icon at bounding box center [18, 311] width 8 height 8
click at [116, 287] on div "Shapes" at bounding box center [121, 344] width 33 height 12
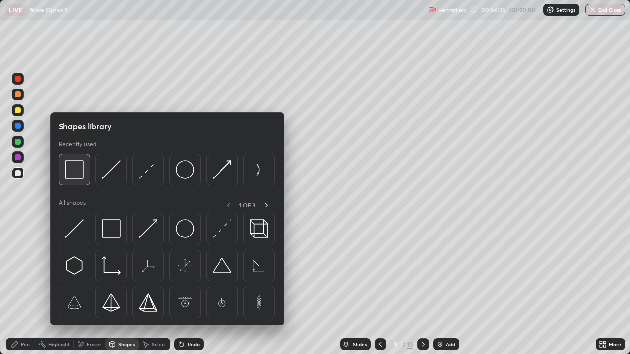
click at [74, 173] on img at bounding box center [74, 169] width 19 height 19
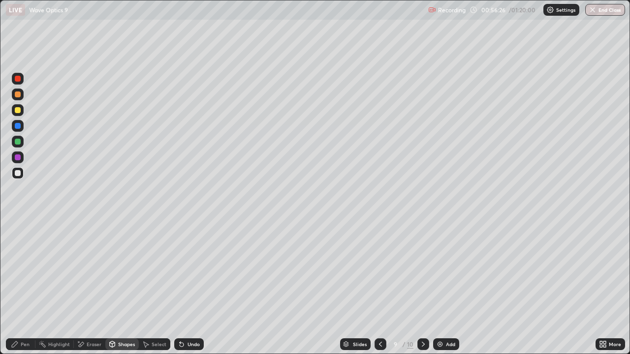
click at [17, 112] on div at bounding box center [18, 110] width 6 height 6
click at [27, 287] on div "Pen" at bounding box center [25, 344] width 9 height 5
click at [17, 174] on div at bounding box center [18, 173] width 6 height 6
click at [425, 287] on div at bounding box center [423, 344] width 12 height 12
click at [444, 287] on div "Add" at bounding box center [446, 344] width 26 height 12
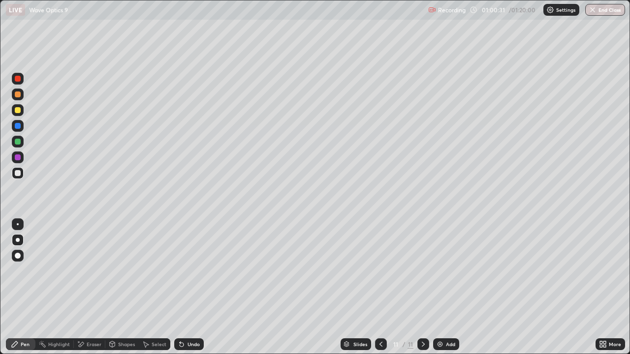
click at [379, 287] on icon at bounding box center [381, 344] width 8 height 8
click at [380, 287] on icon at bounding box center [381, 344] width 8 height 8
click at [17, 175] on div at bounding box center [18, 173] width 6 height 6
click at [88, 287] on div "Eraser" at bounding box center [94, 344] width 15 height 5
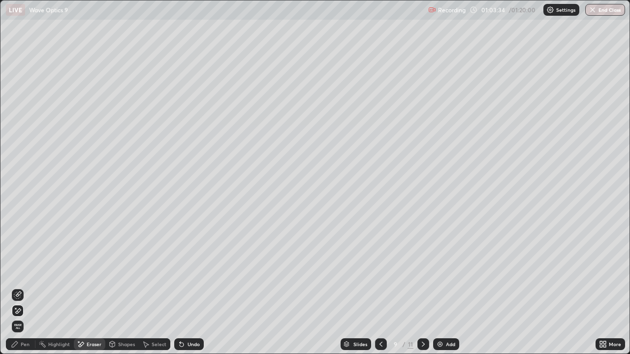
click at [15, 287] on icon at bounding box center [18, 295] width 8 height 8
click at [29, 287] on div "Pen" at bounding box center [25, 344] width 9 height 5
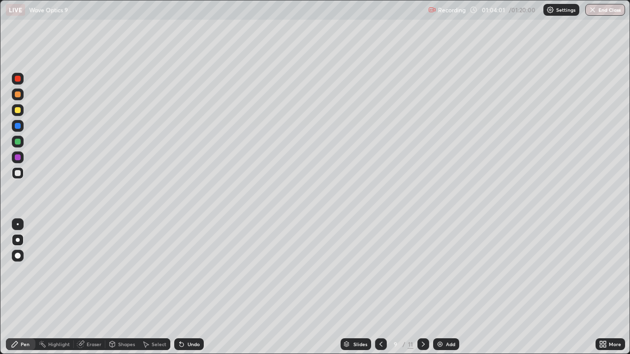
click at [17, 96] on div at bounding box center [18, 95] width 6 height 6
click at [124, 287] on div "Shapes" at bounding box center [126, 344] width 17 height 5
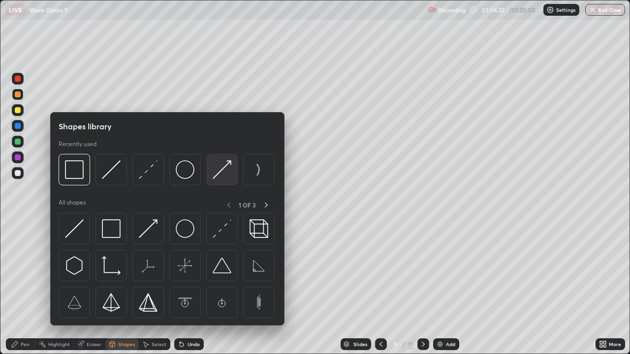
click at [221, 173] on img at bounding box center [222, 169] width 19 height 19
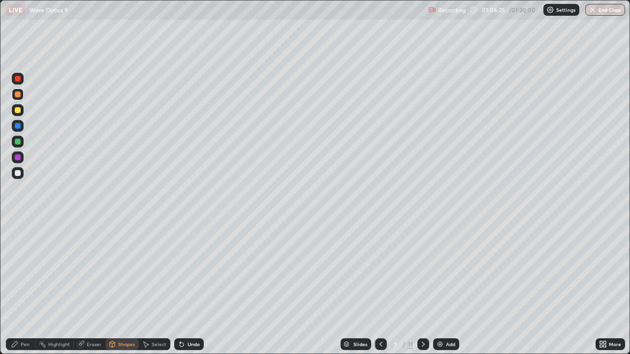
click at [19, 287] on div "Pen" at bounding box center [21, 344] width 30 height 12
click at [22, 175] on div at bounding box center [18, 173] width 12 height 12
click at [379, 287] on icon at bounding box center [381, 344] width 8 height 8
click at [422, 287] on icon at bounding box center [423, 344] width 8 height 8
click at [420, 287] on icon at bounding box center [423, 344] width 8 height 8
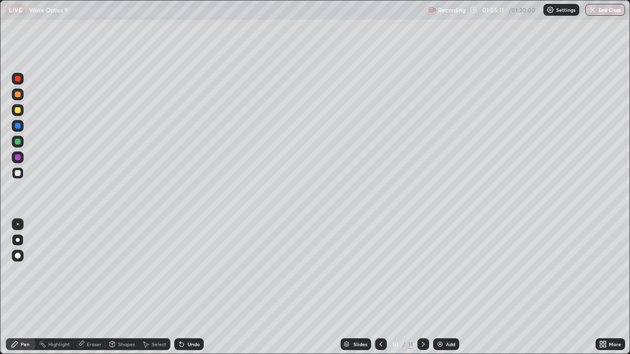
click at [427, 287] on div at bounding box center [423, 344] width 12 height 12
click at [422, 287] on icon at bounding box center [423, 344] width 8 height 8
click at [379, 287] on icon at bounding box center [381, 344] width 8 height 8
click at [379, 287] on icon at bounding box center [380, 344] width 3 height 5
click at [118, 287] on div "Shapes" at bounding box center [126, 344] width 17 height 5
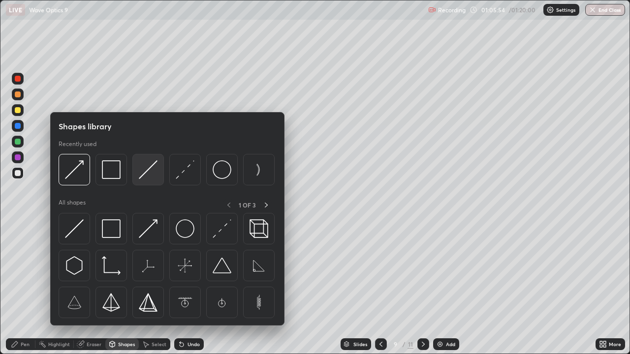
click at [150, 170] on img at bounding box center [148, 169] width 19 height 19
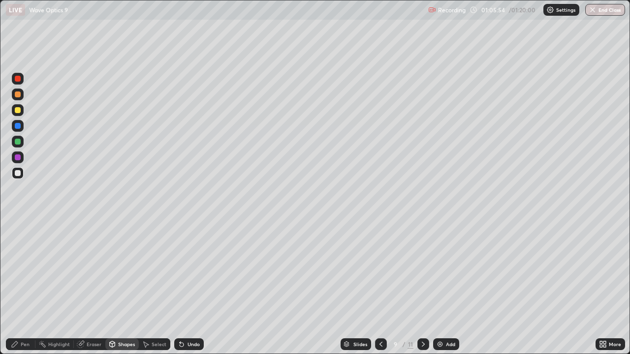
click at [18, 93] on div at bounding box center [18, 95] width 6 height 6
click at [18, 80] on div at bounding box center [18, 79] width 6 height 6
click at [113, 287] on icon at bounding box center [112, 344] width 5 height 6
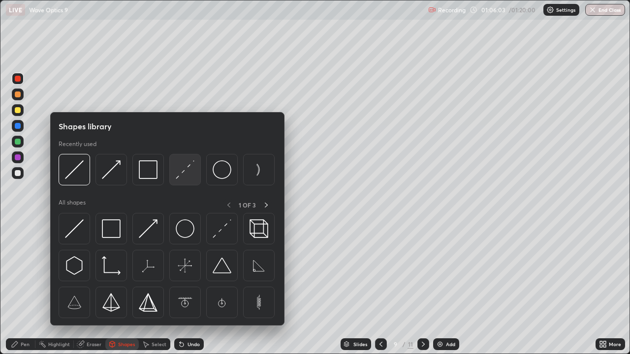
click at [180, 177] on img at bounding box center [185, 169] width 19 height 19
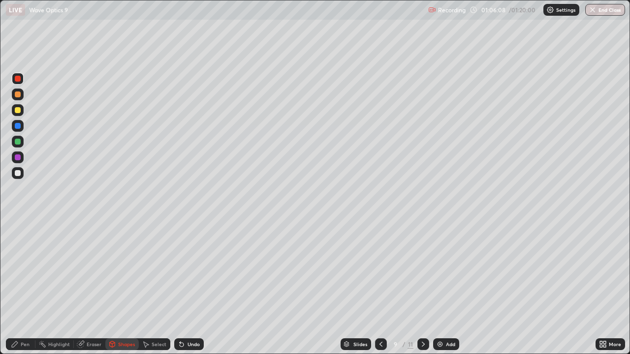
click at [25, 287] on div "Pen" at bounding box center [25, 344] width 9 height 5
click at [596, 8] on button "End Class" at bounding box center [605, 10] width 40 height 12
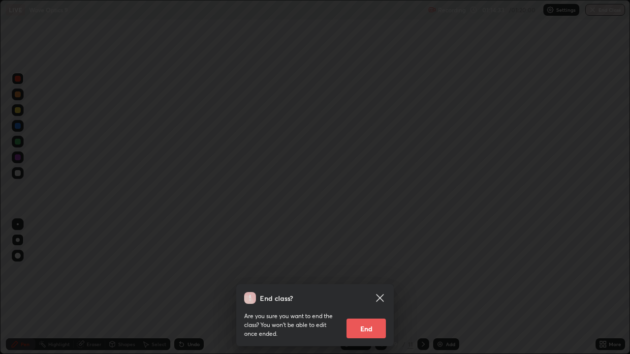
click at [367, 287] on button "End" at bounding box center [365, 329] width 39 height 20
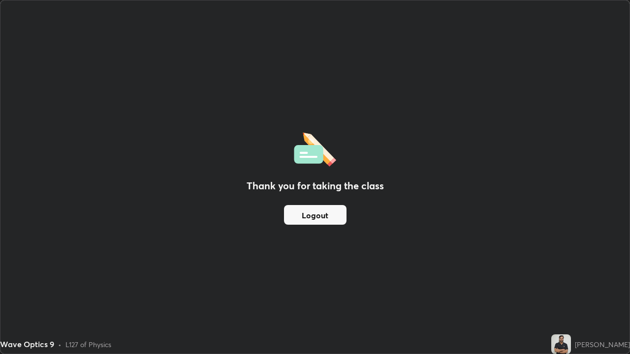
click at [316, 212] on button "Logout" at bounding box center [315, 215] width 62 height 20
